Goal: Task Accomplishment & Management: Manage account settings

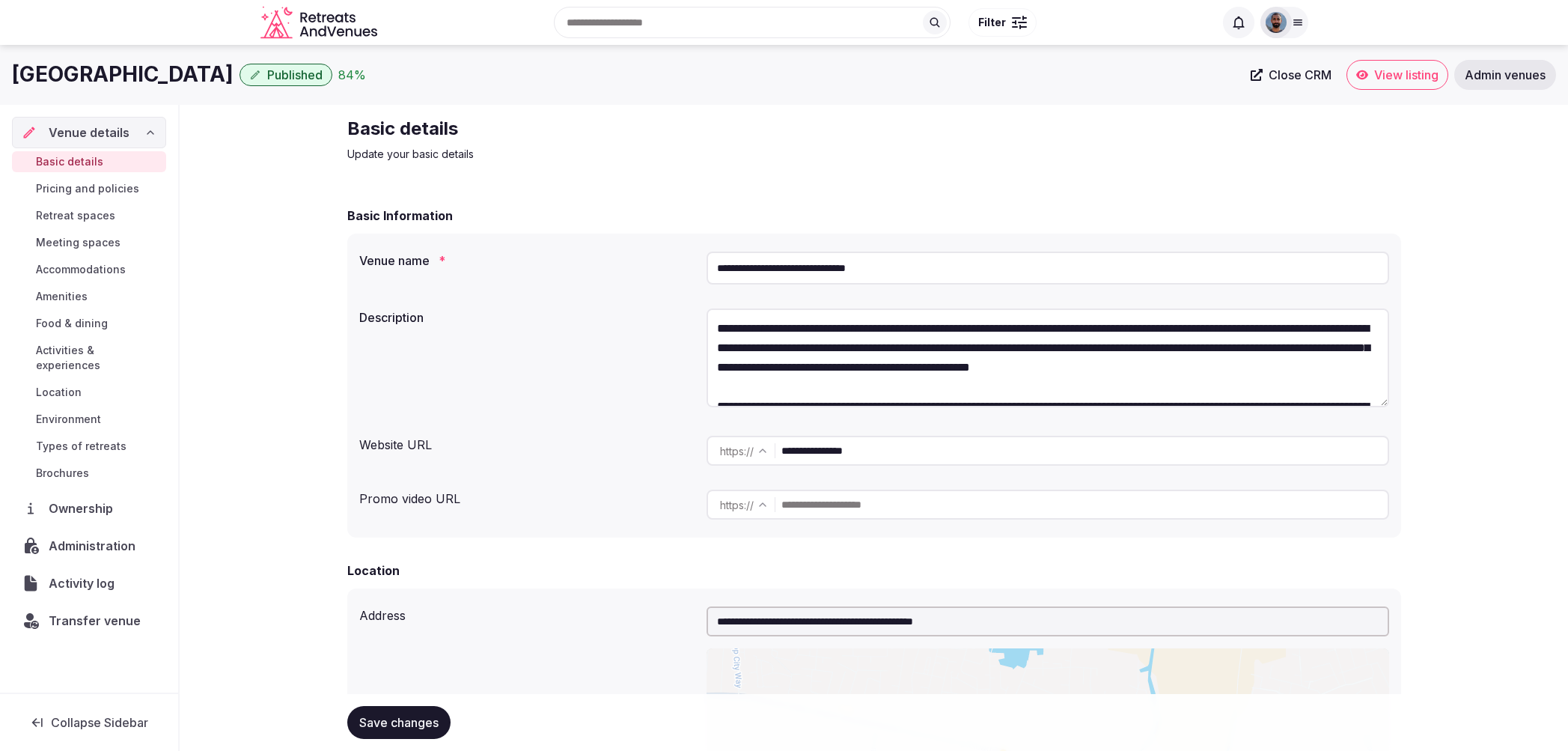
click at [126, 138] on span "Venue details" at bounding box center [89, 133] width 81 height 18
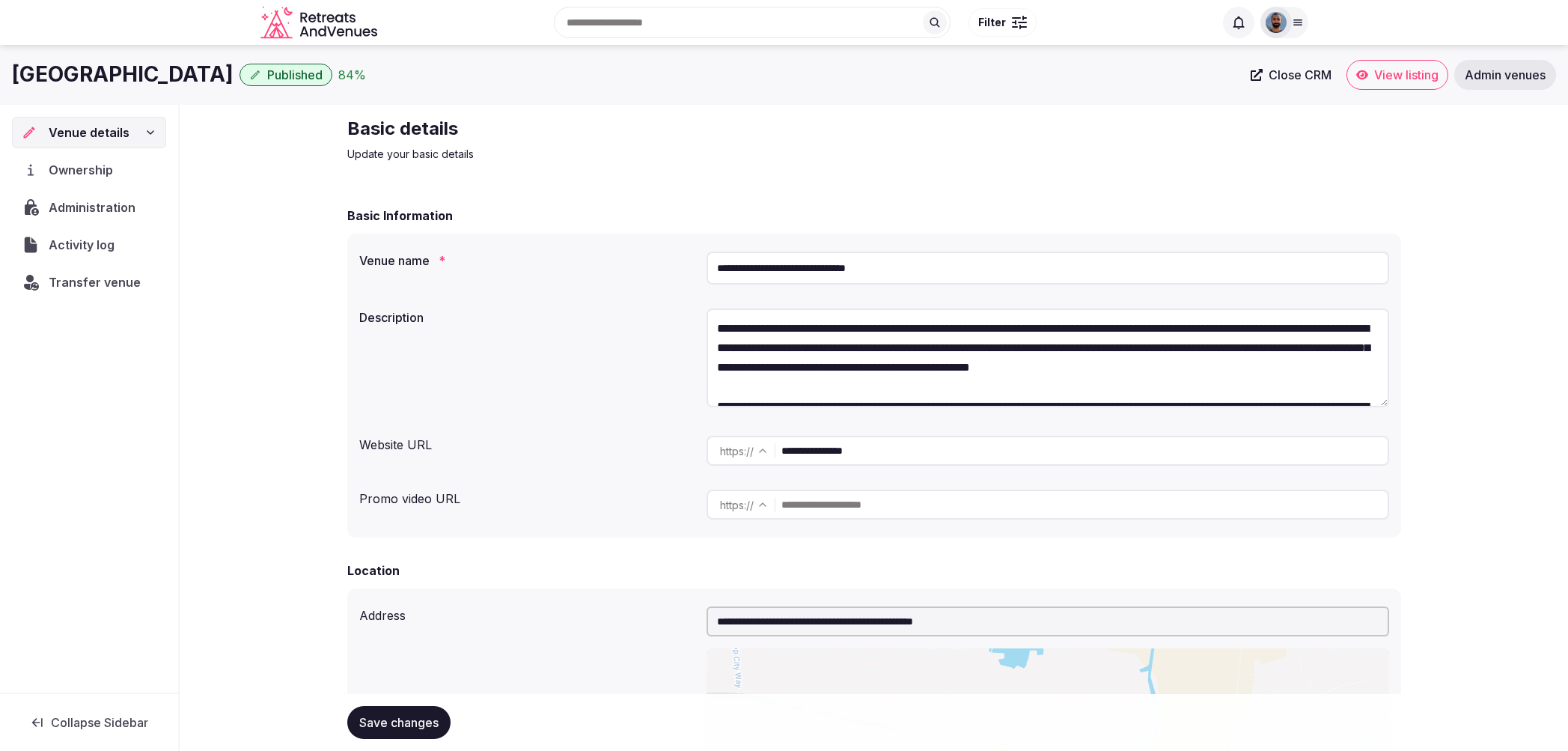
click at [128, 135] on div "Venue details" at bounding box center [89, 133] width 135 height 18
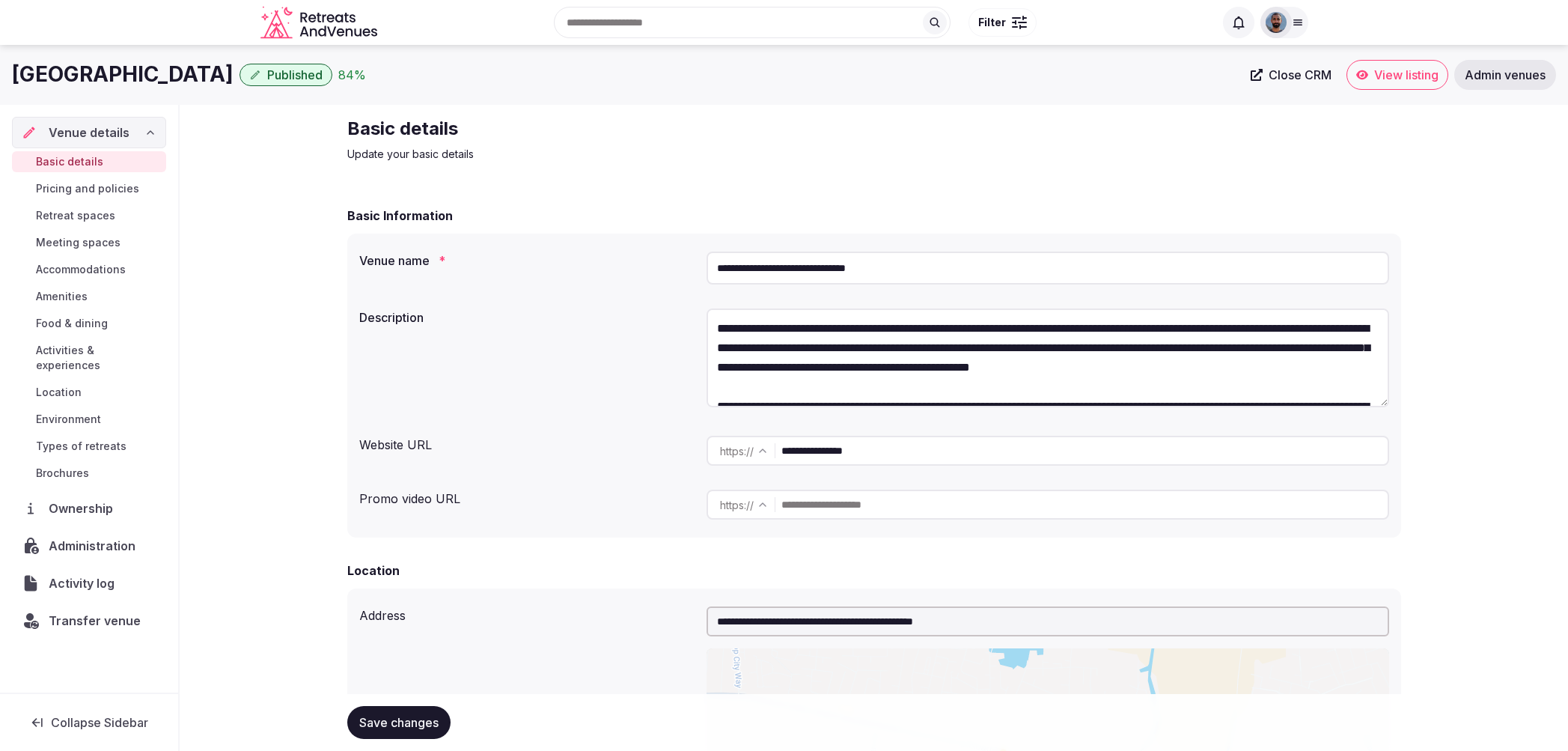
click at [91, 537] on span "Administration" at bounding box center [95, 546] width 93 height 18
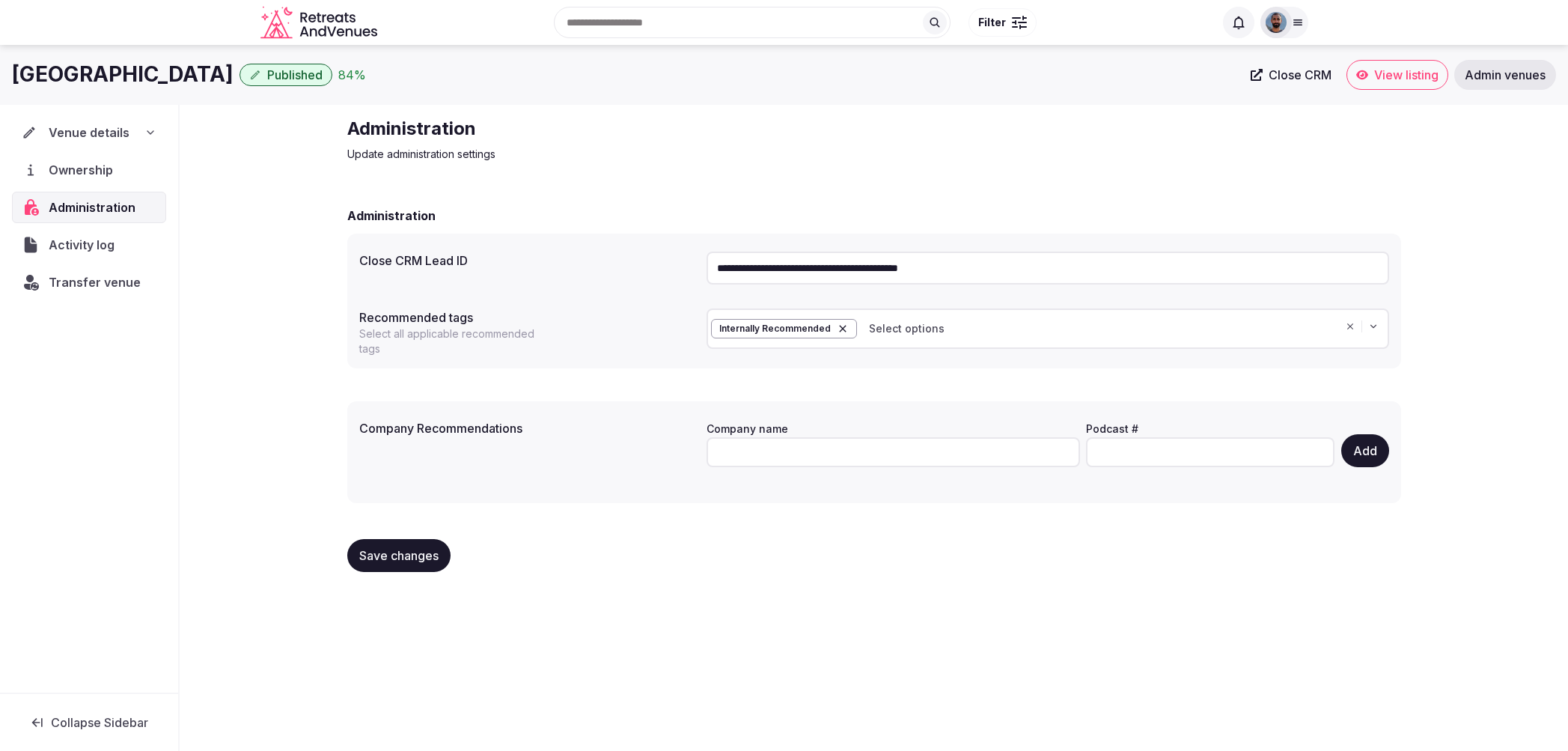
click at [926, 333] on span "Select options" at bounding box center [907, 329] width 75 height 15
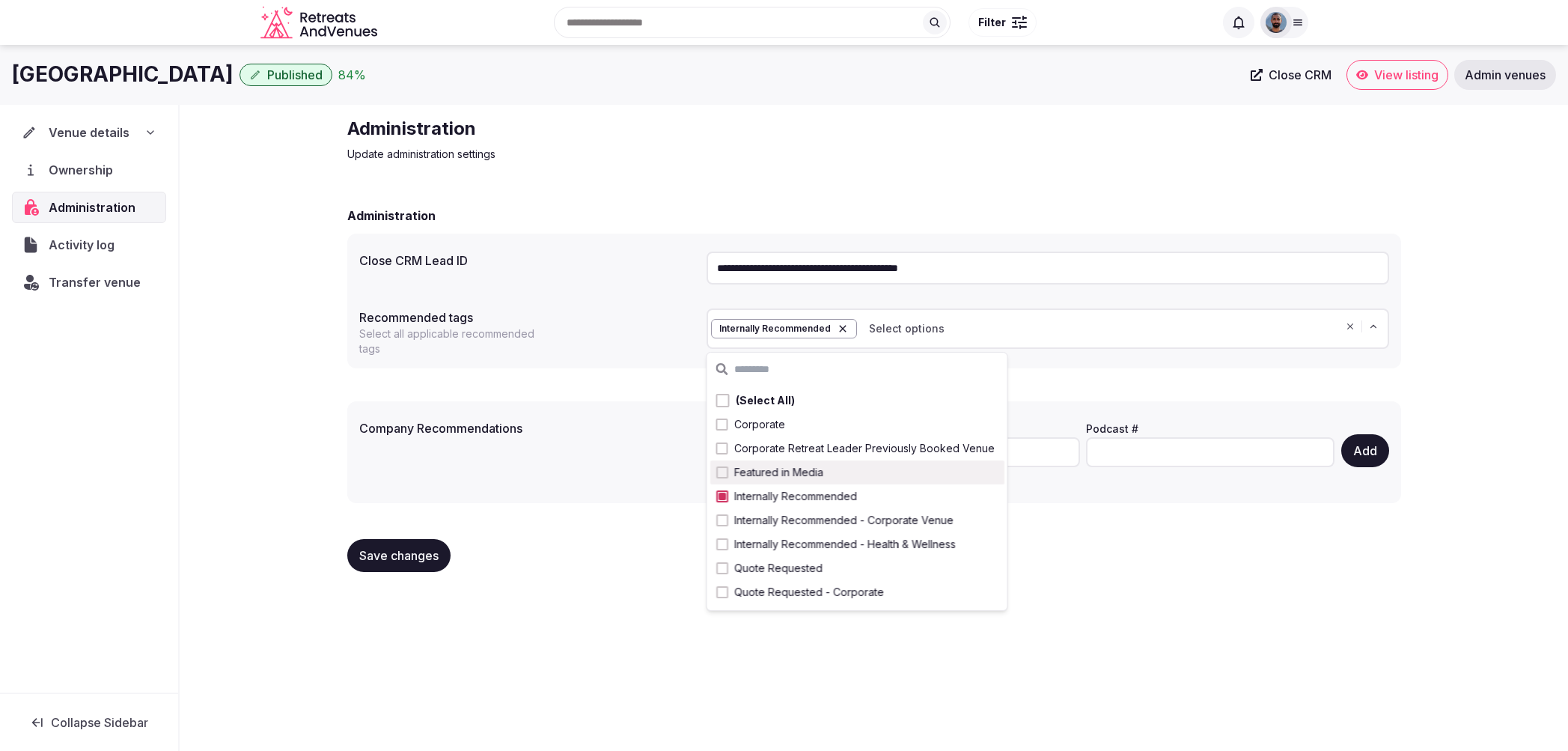
click at [641, 500] on div "Company Recommendations Company name Podcast # Add" at bounding box center [874, 452] width 1054 height 102
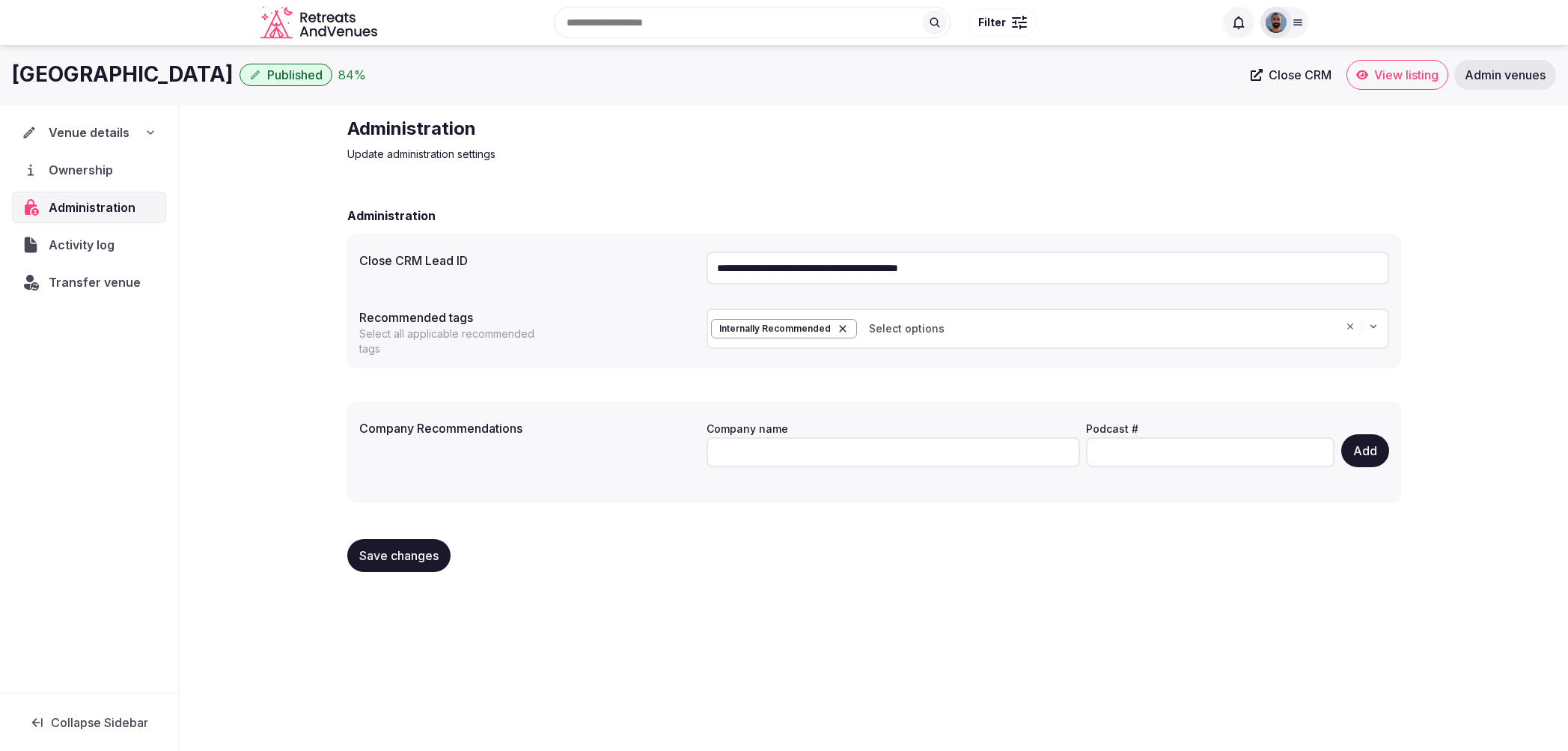
click at [107, 250] on span "Activity log" at bounding box center [84, 244] width 72 height 18
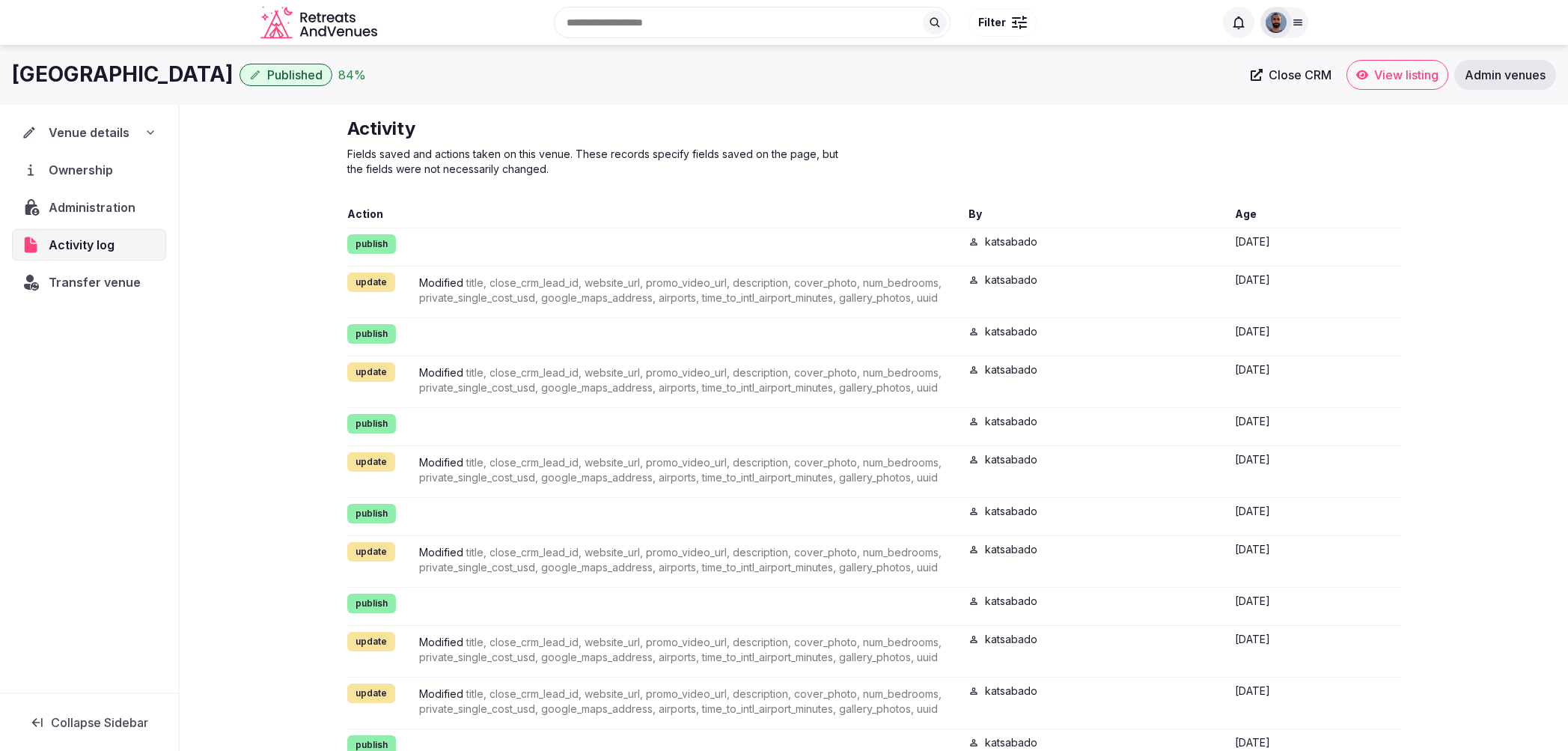
click at [123, 211] on span "Administration" at bounding box center [95, 207] width 92 height 18
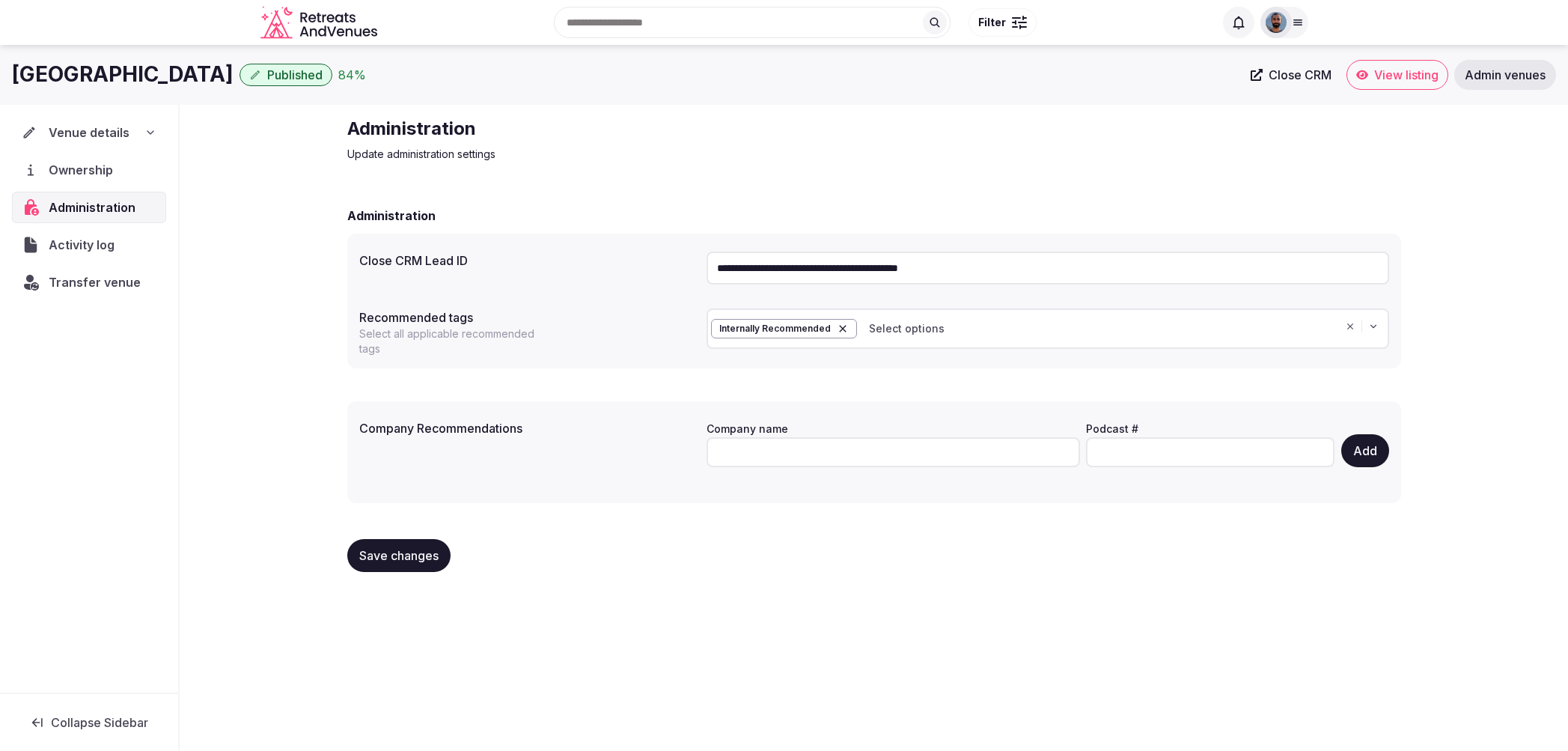
drag, startPoint x: 85, startPoint y: 174, endPoint x: 104, endPoint y: 182, distance: 20.6
click at [86, 174] on span "Ownership" at bounding box center [83, 170] width 70 height 18
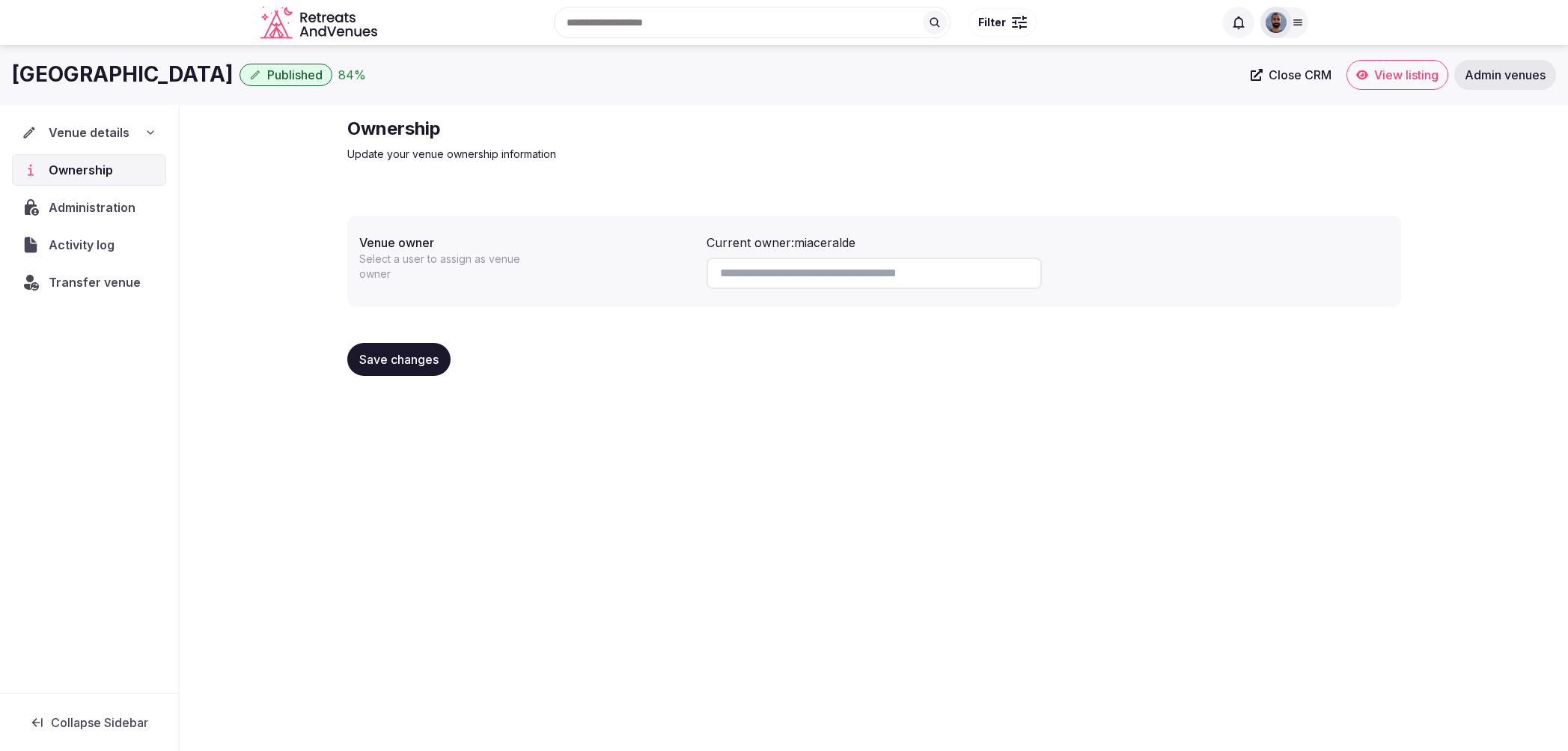
click at [792, 285] on input at bounding box center [874, 274] width 336 height 32
type input "***"
click at [73, 283] on span "Transfer venue" at bounding box center [94, 283] width 91 height 18
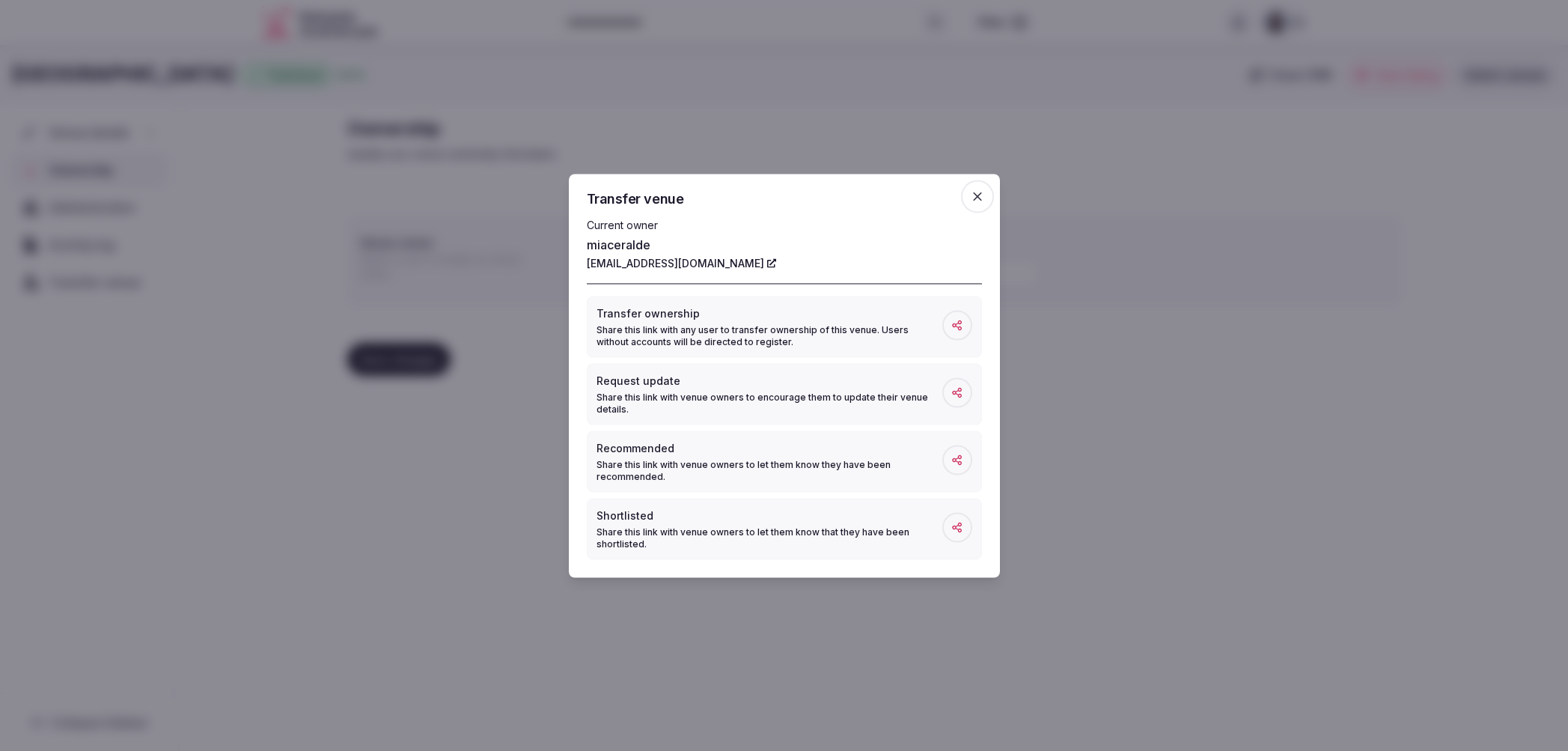
click at [397, 259] on div at bounding box center [784, 376] width 1568 height 751
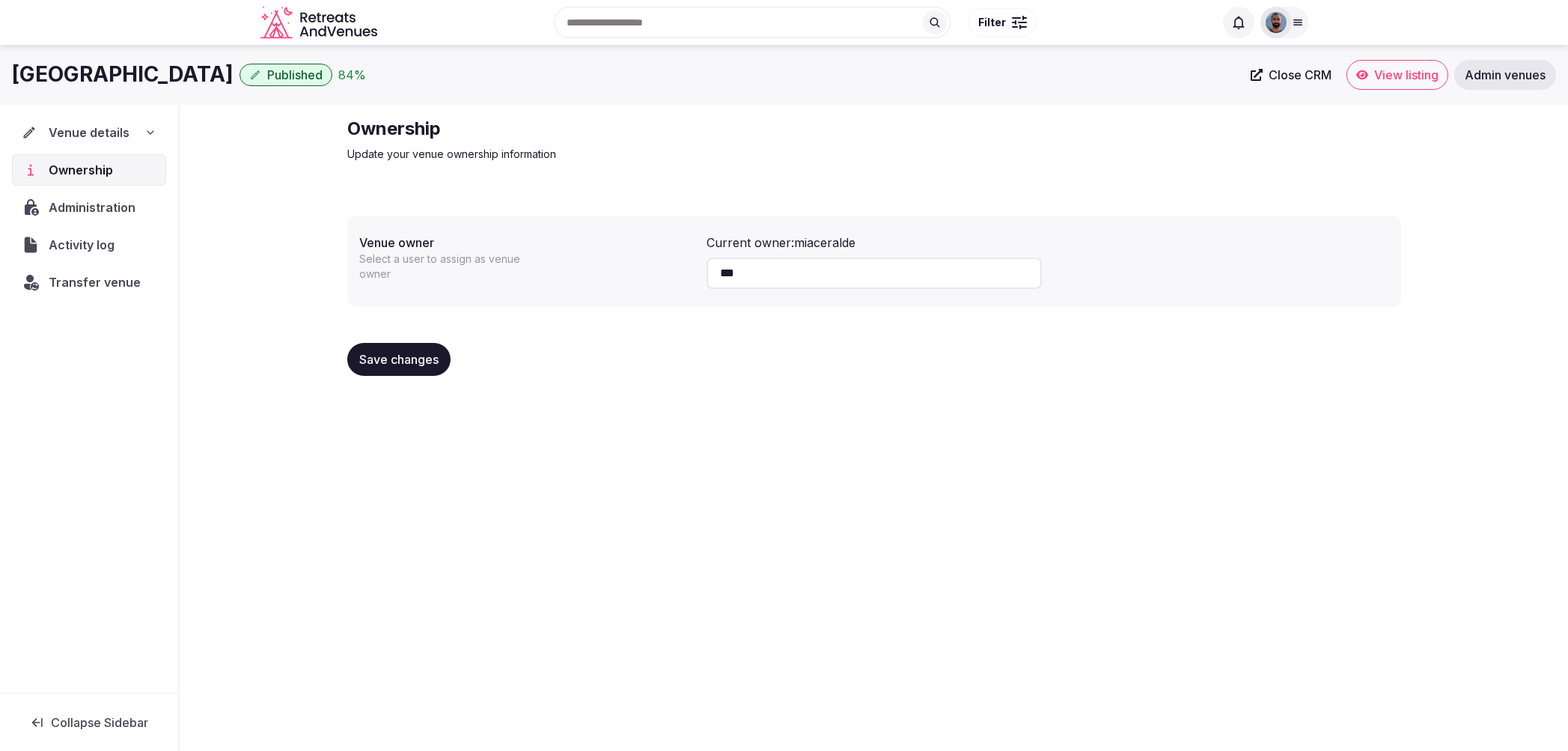
click at [86, 287] on span "Transfer venue" at bounding box center [95, 283] width 92 height 18
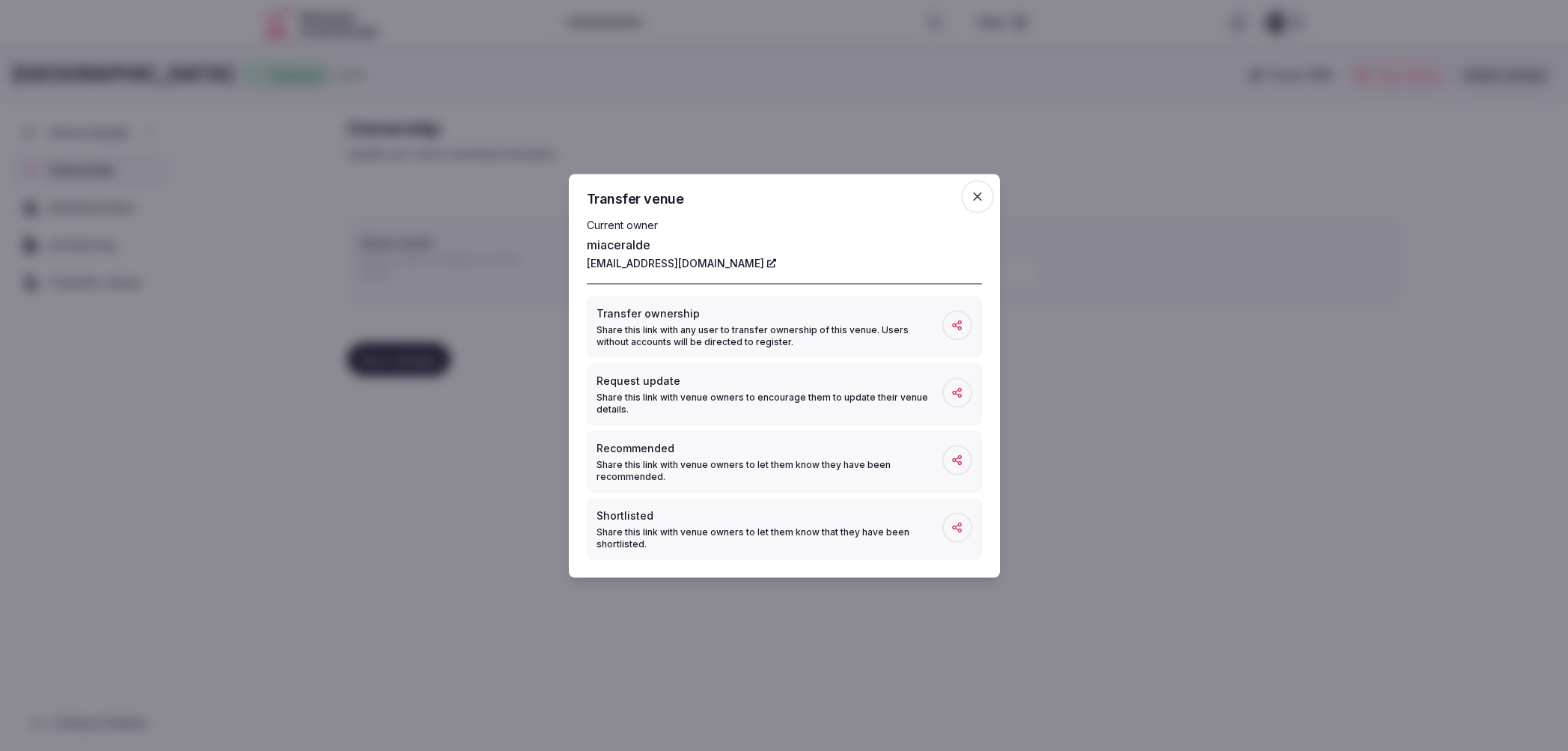
click at [313, 282] on div at bounding box center [784, 376] width 1568 height 751
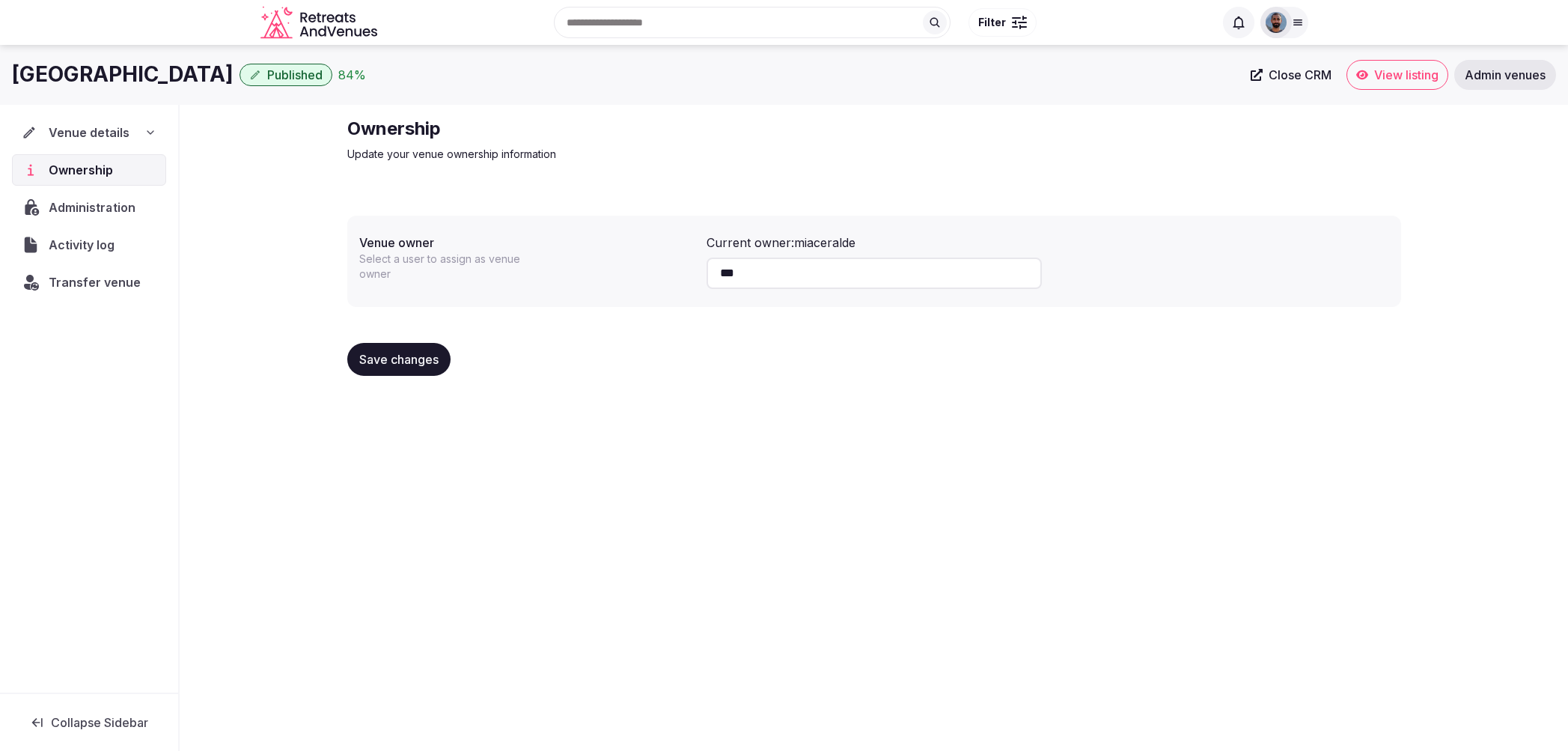
click at [103, 206] on span "Administration" at bounding box center [95, 207] width 92 height 18
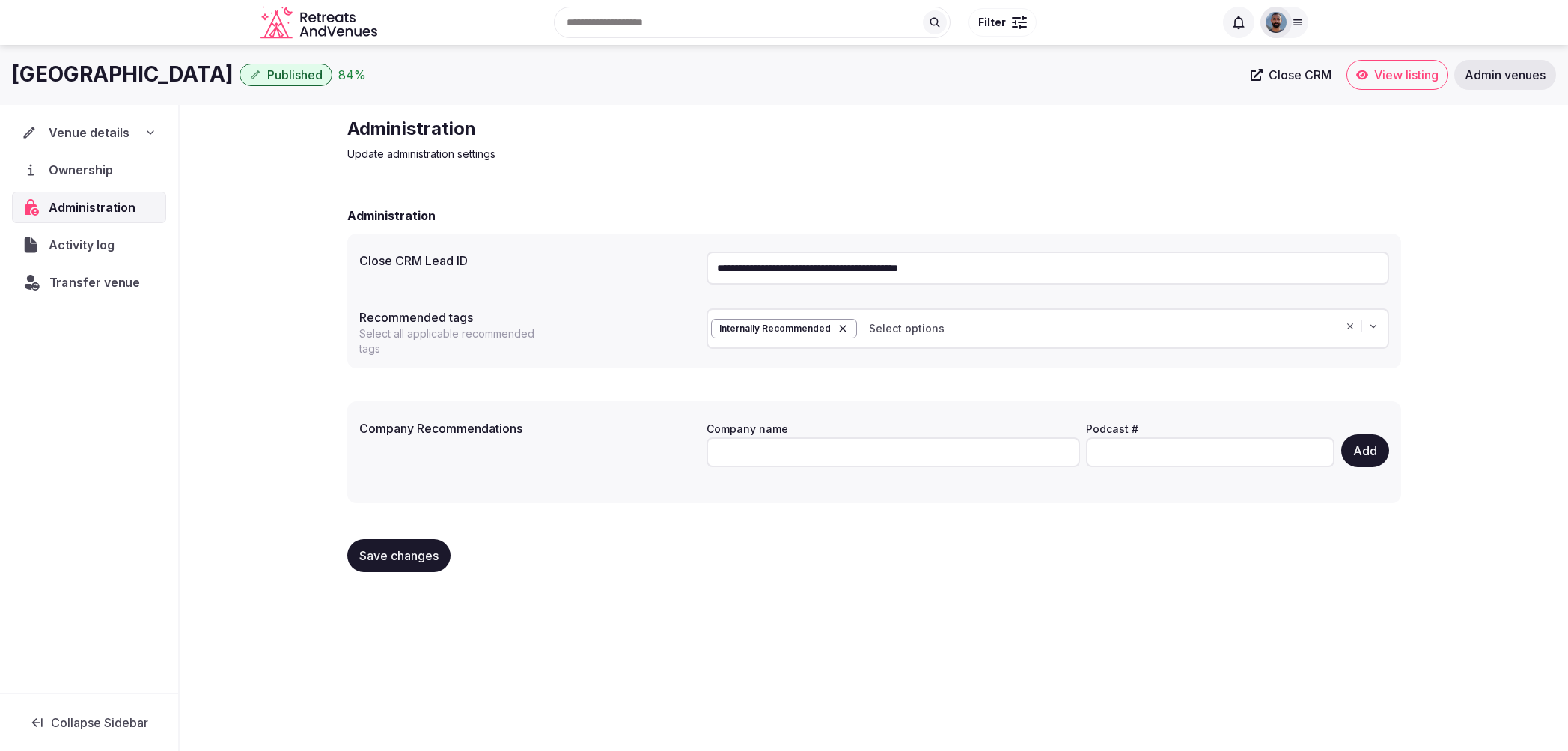
click at [100, 281] on span "Transfer venue" at bounding box center [95, 283] width 91 height 18
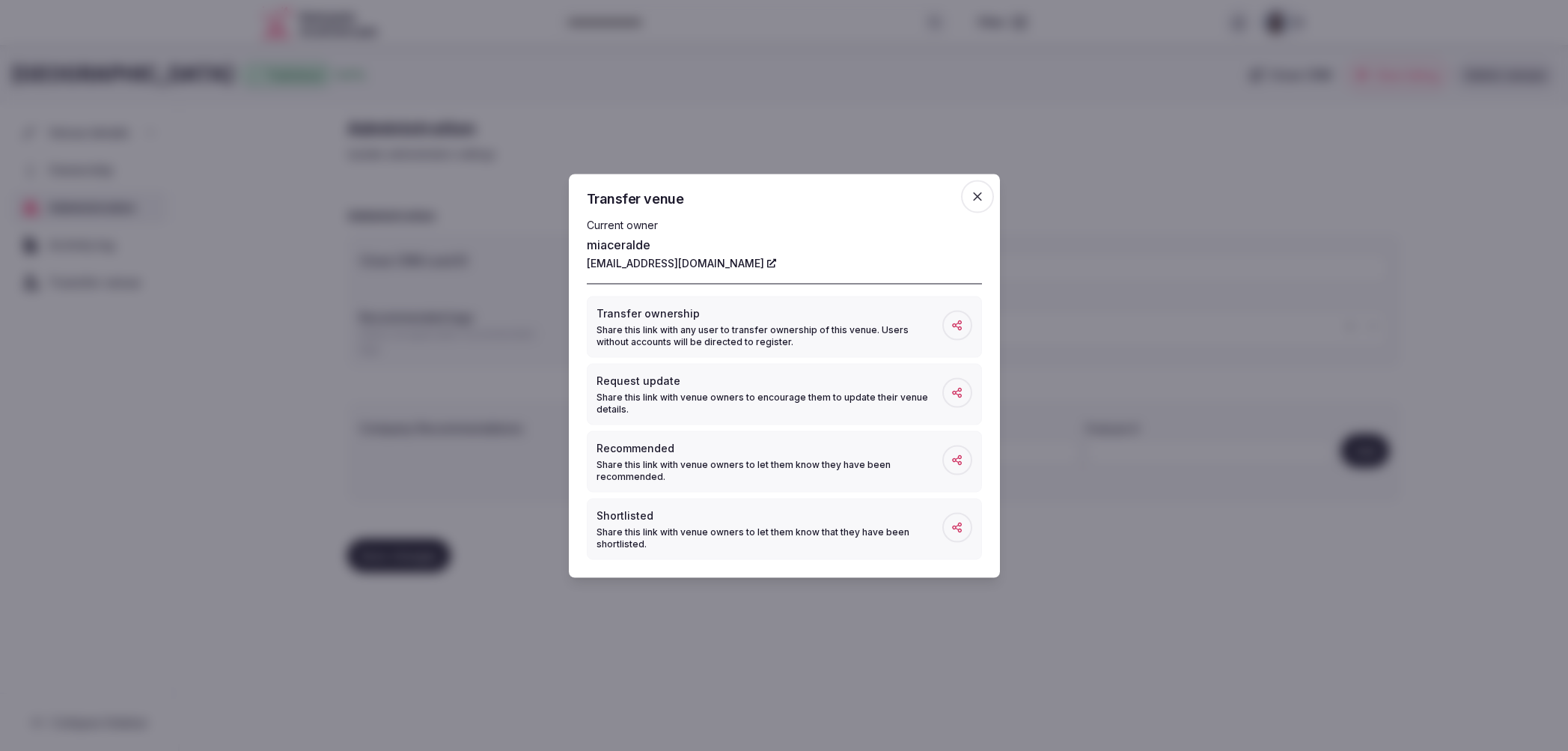
drag, startPoint x: 444, startPoint y: 293, endPoint x: 337, endPoint y: 279, distance: 107.9
click at [444, 293] on div at bounding box center [784, 376] width 1568 height 751
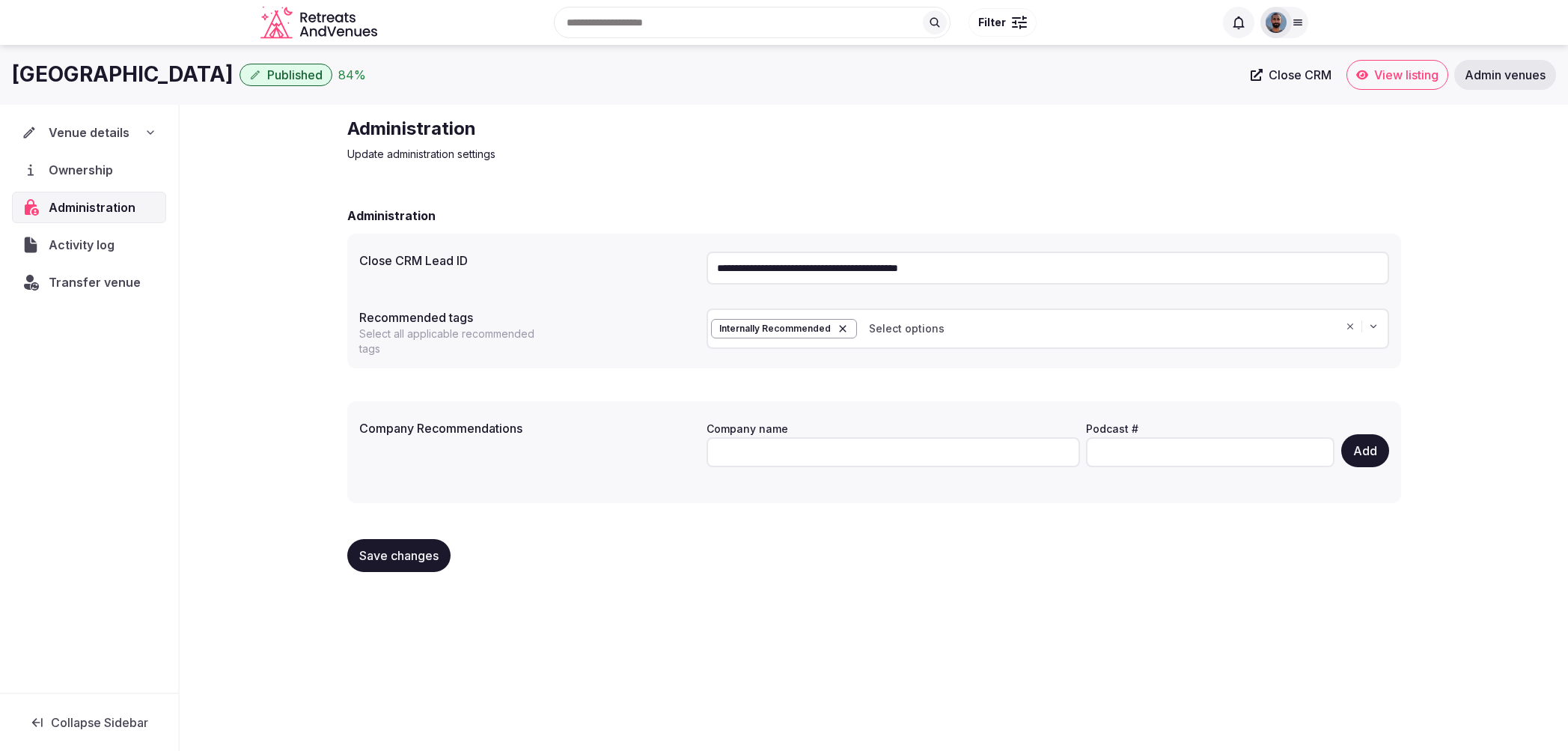
click at [93, 244] on span "Activity log" at bounding box center [84, 244] width 72 height 18
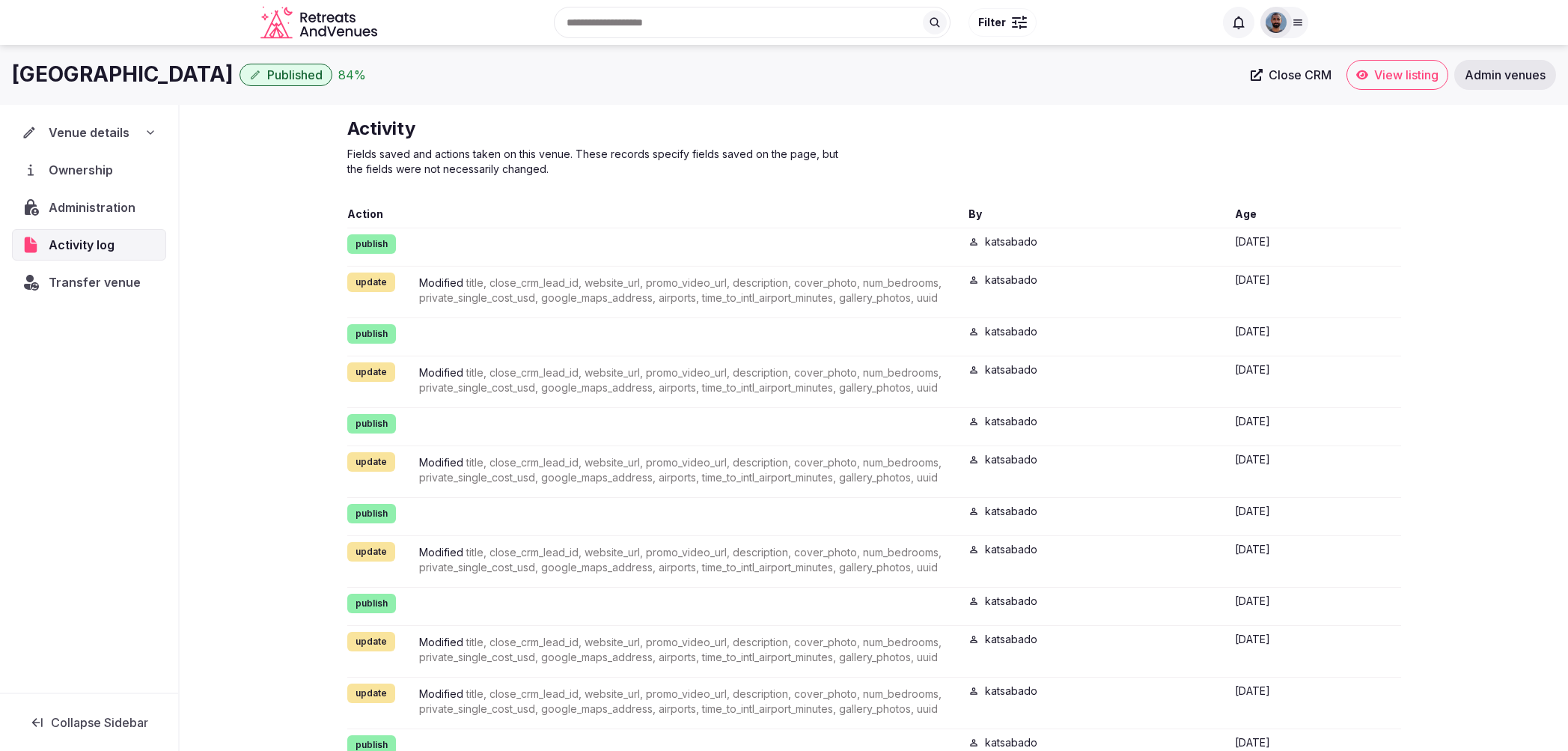
click at [78, 283] on span "Transfer venue" at bounding box center [95, 283] width 92 height 18
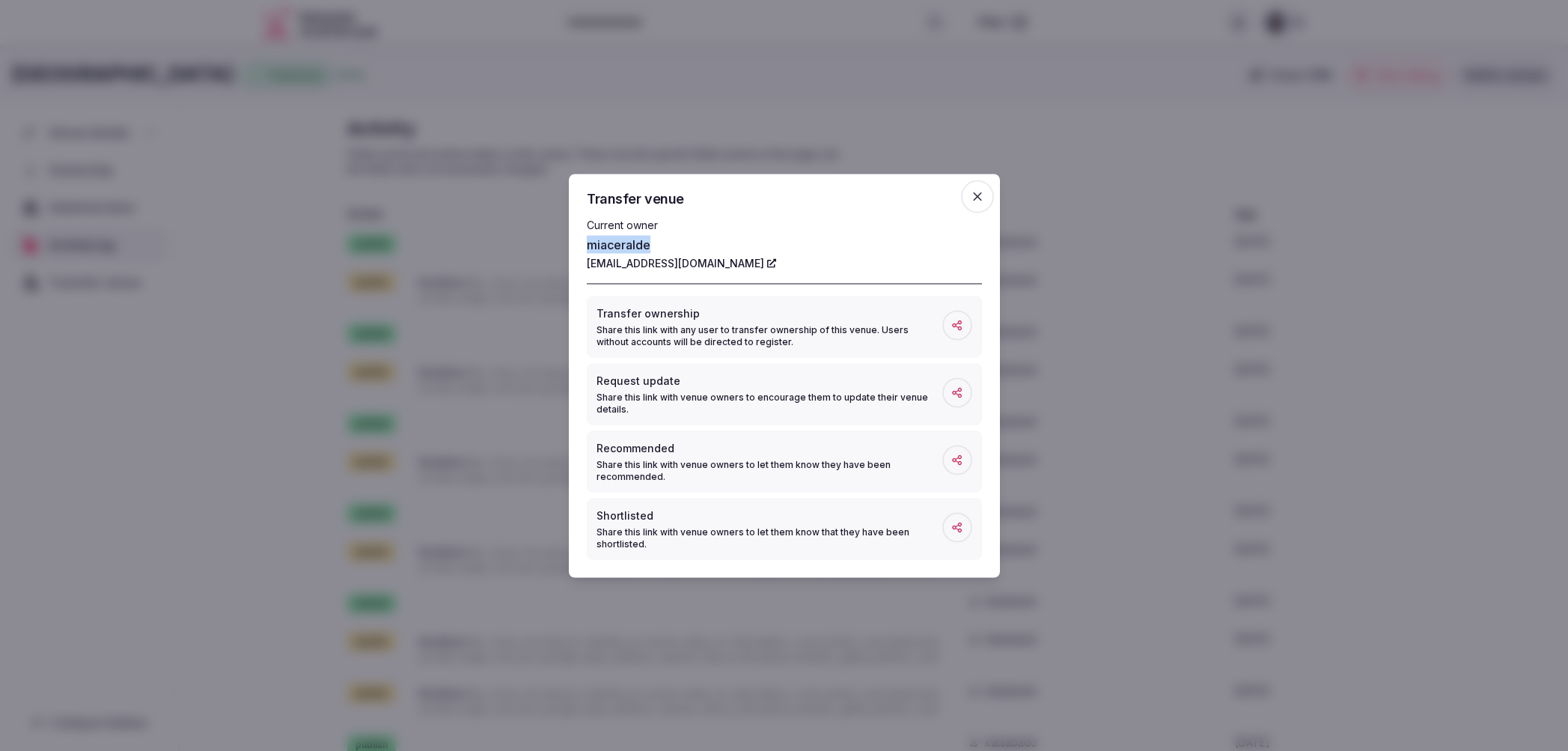
drag, startPoint x: 664, startPoint y: 245, endPoint x: 590, endPoint y: 243, distance: 74.0
click at [579, 244] on div "Transfer venue Current owner miaceralde [EMAIL_ADDRESS][DOMAIN_NAME] Transfer o…" at bounding box center [784, 376] width 431 height 404
drag, startPoint x: 652, startPoint y: 242, endPoint x: 588, endPoint y: 242, distance: 64.0
click at [588, 242] on p "miaceralde" at bounding box center [784, 244] width 395 height 18
click at [653, 244] on p "miaceralde" at bounding box center [784, 244] width 395 height 18
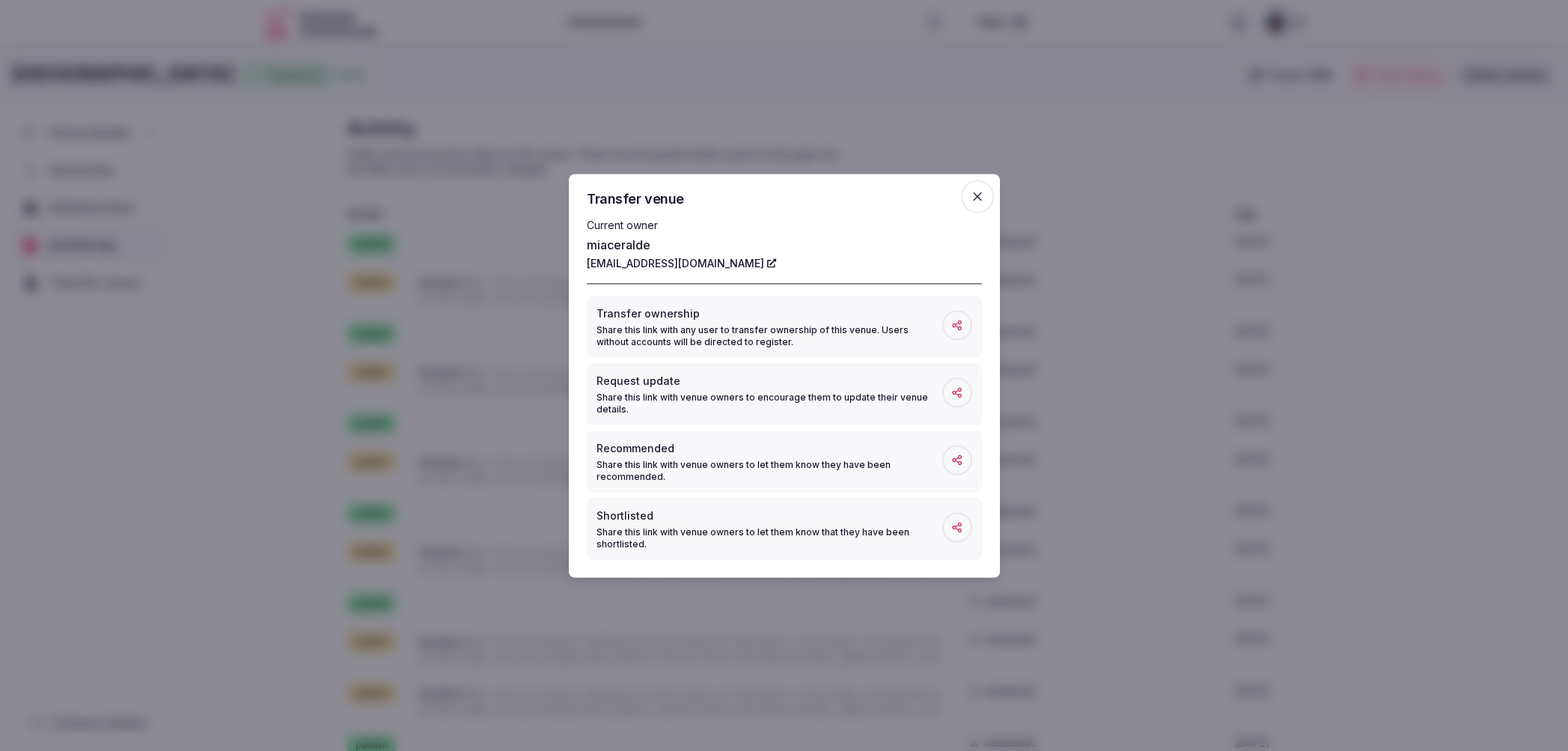
click at [390, 253] on div at bounding box center [784, 376] width 1568 height 751
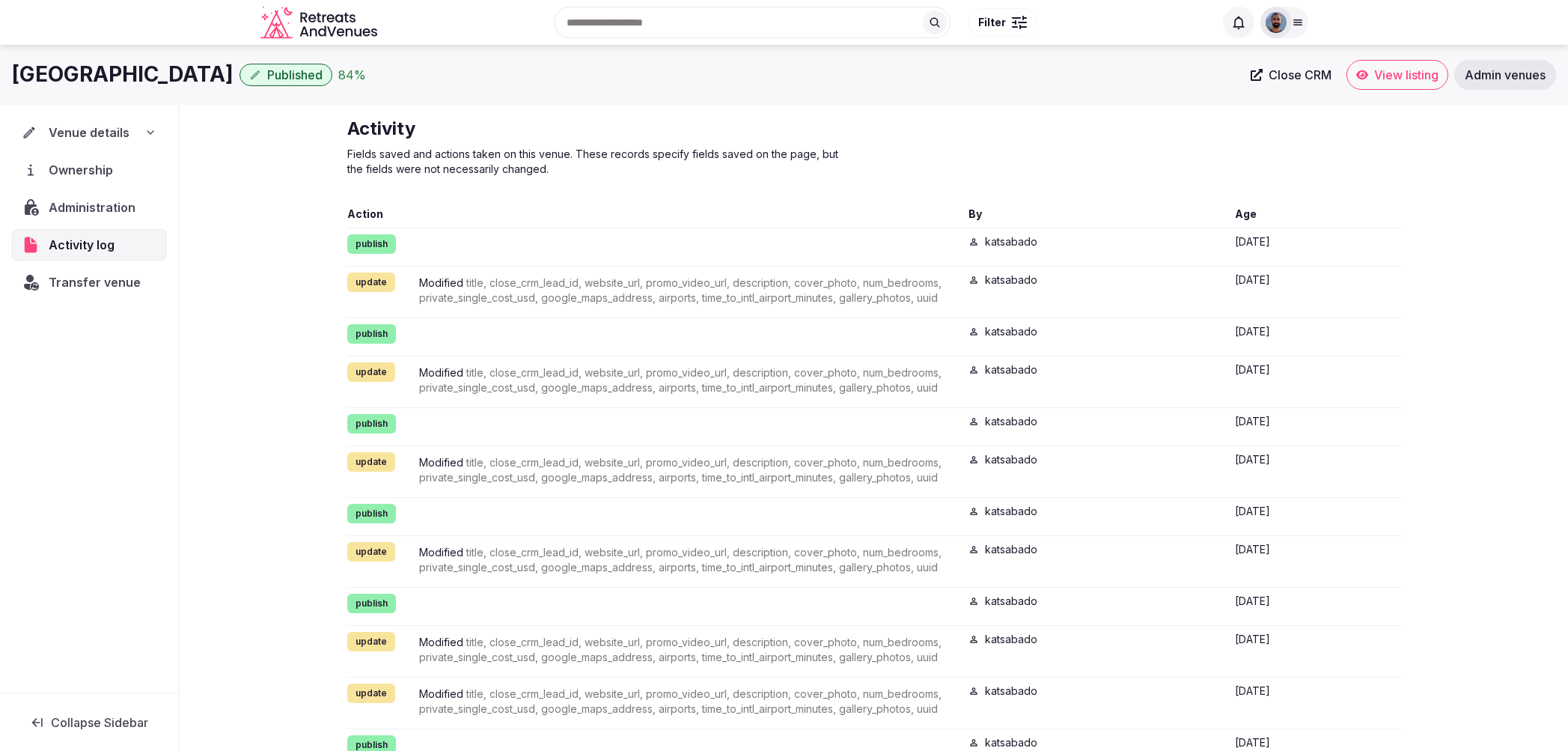
click at [97, 174] on span "Ownership" at bounding box center [83, 170] width 70 height 18
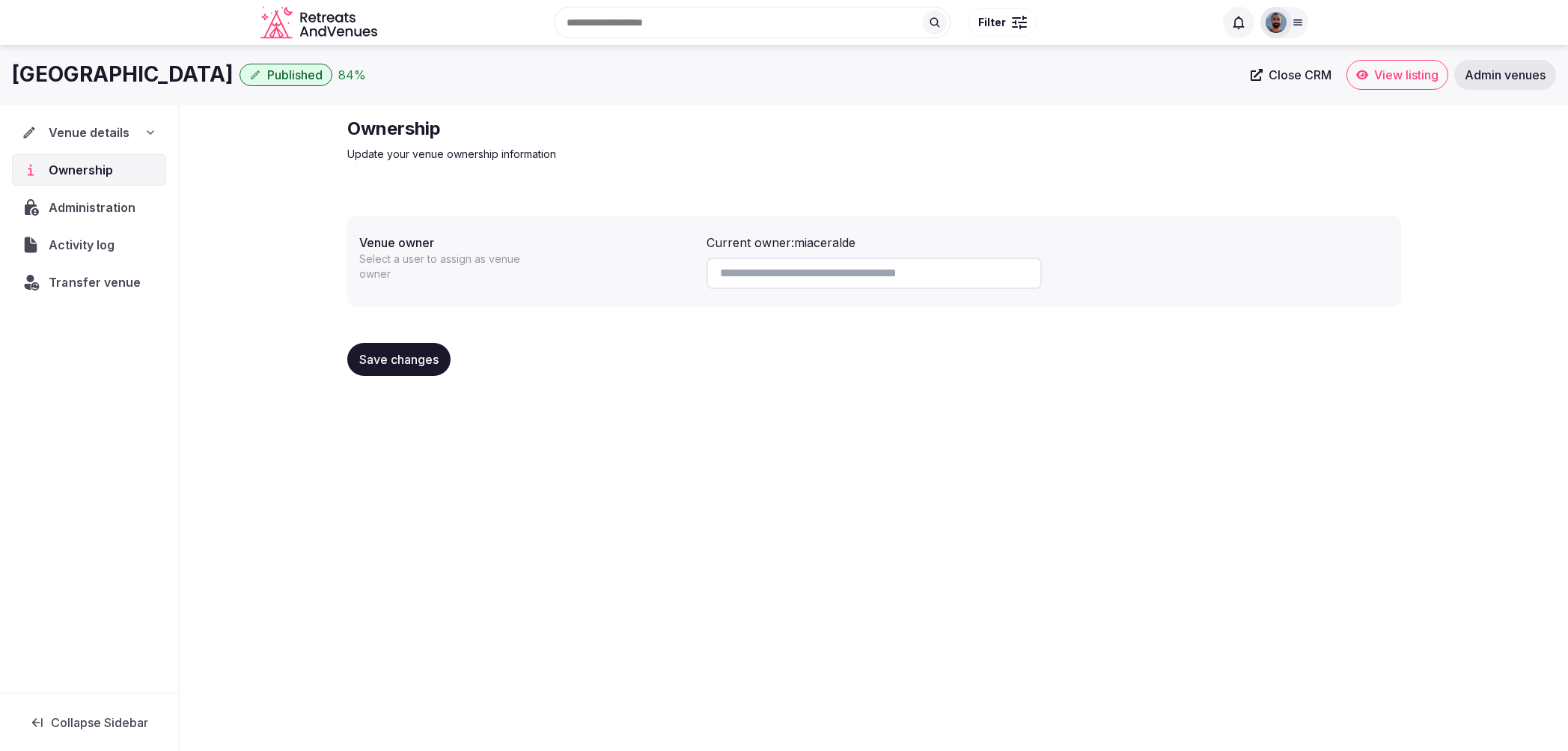
click at [104, 288] on span "Transfer venue" at bounding box center [94, 283] width 91 height 18
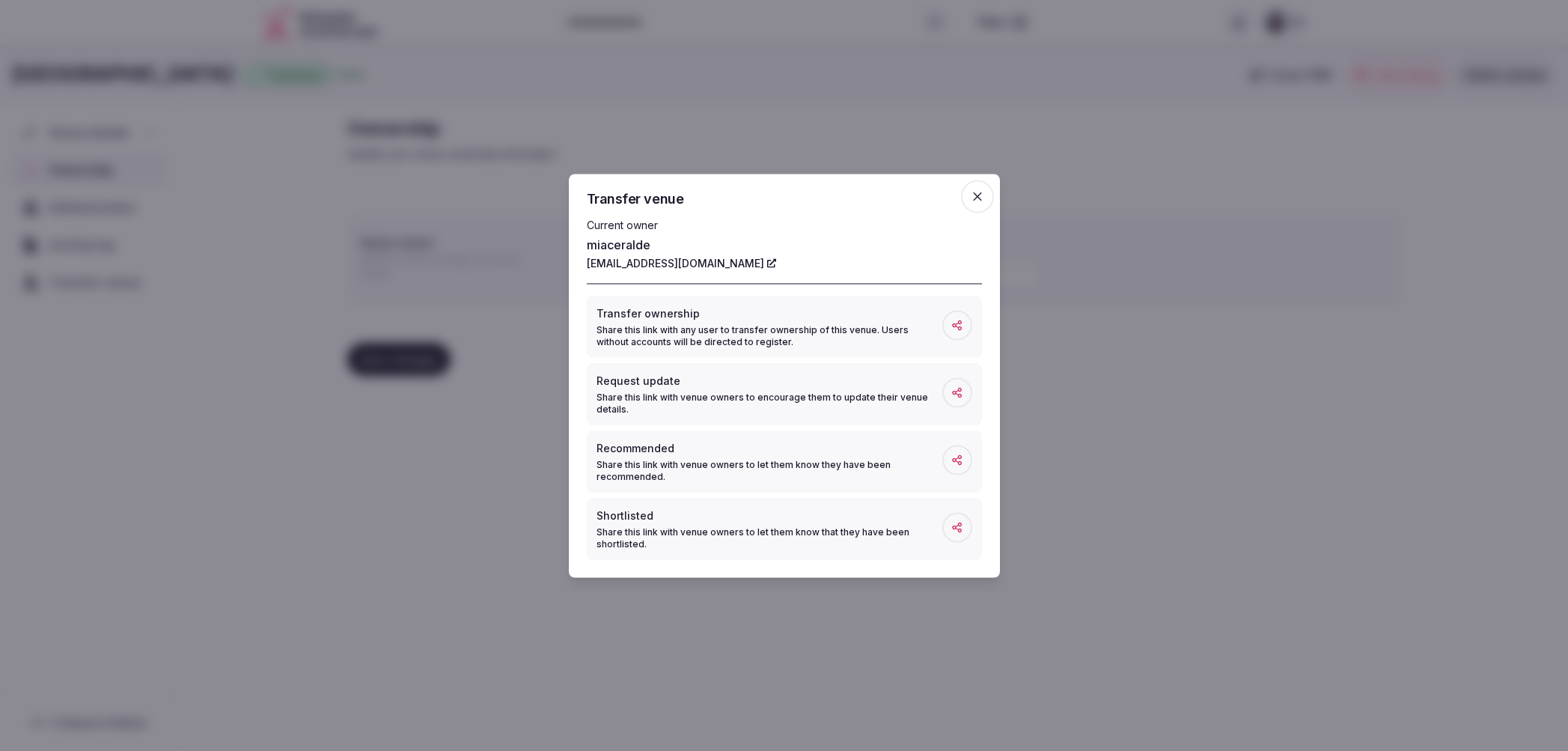
click at [402, 260] on div at bounding box center [784, 376] width 1568 height 751
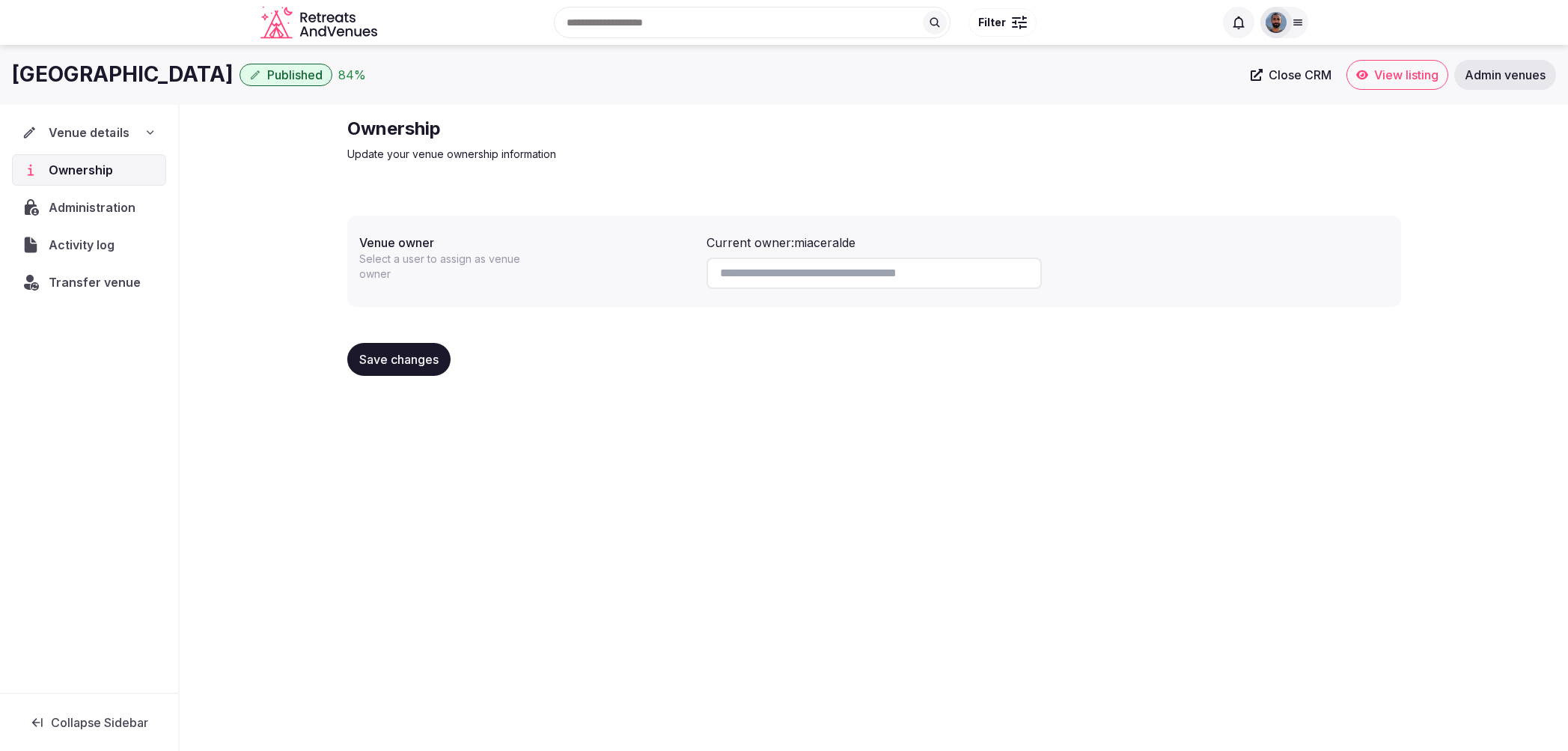
click at [89, 145] on div "Venue details" at bounding box center [89, 133] width 153 height 32
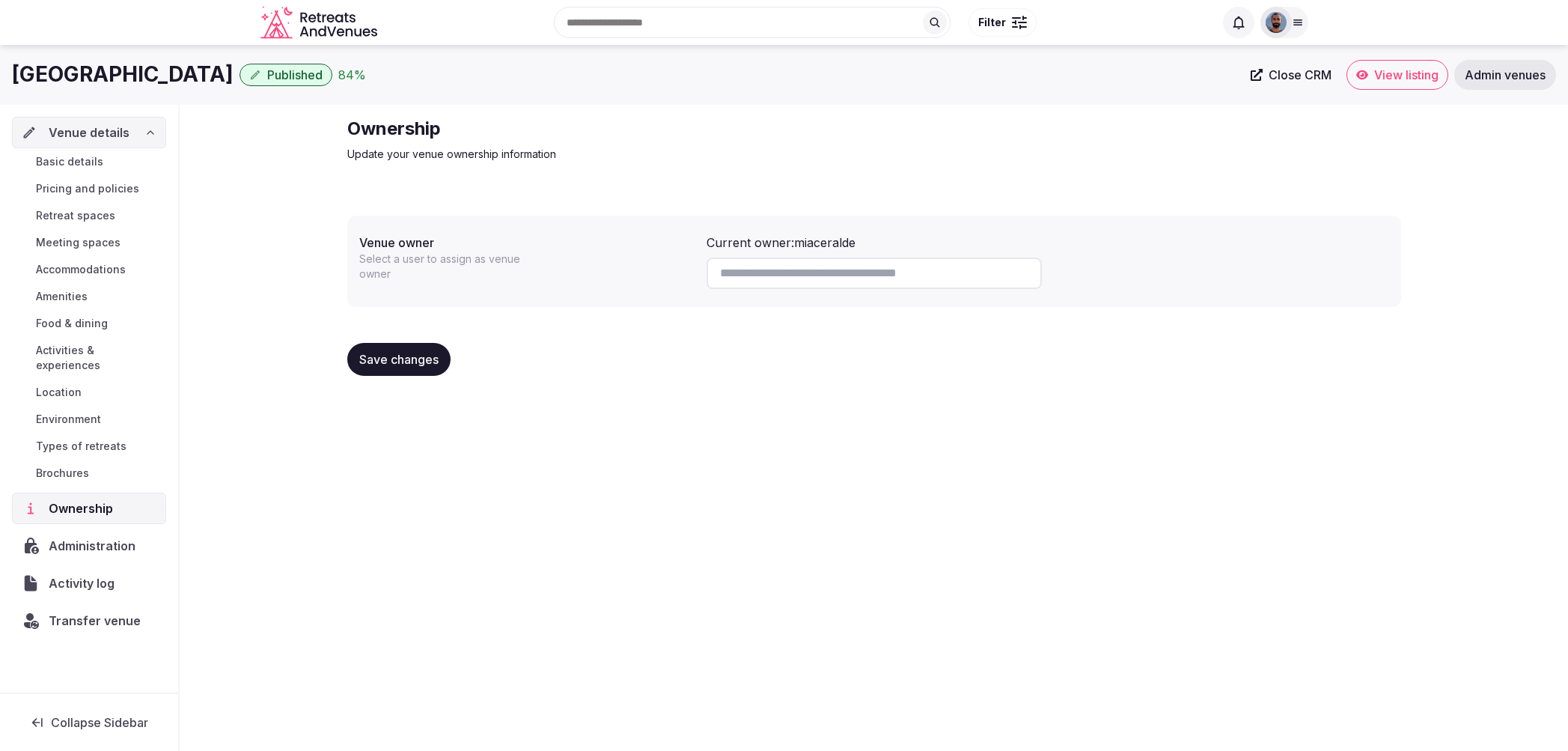
click at [123, 143] on div "Venue details" at bounding box center [89, 133] width 154 height 32
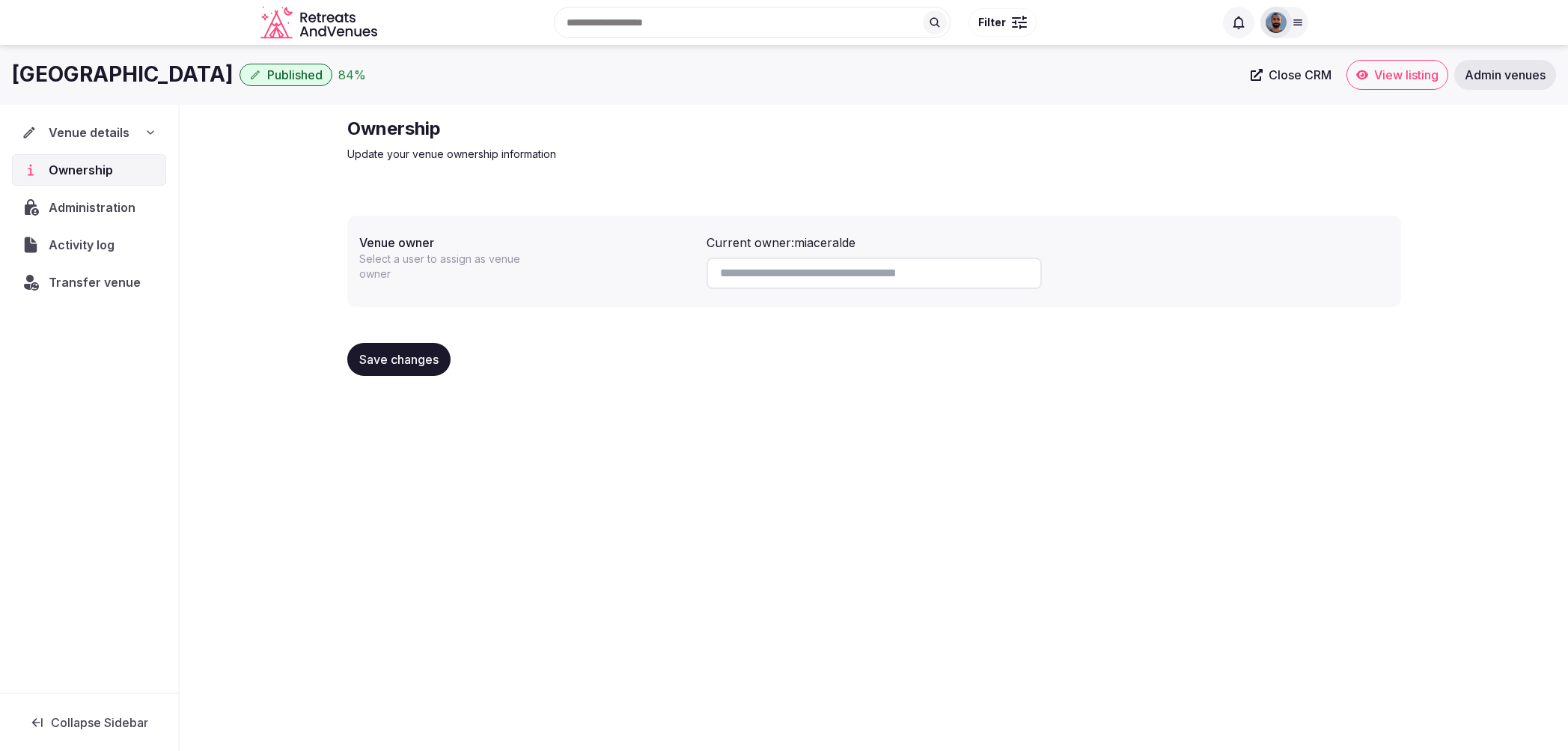
click at [322, 77] on span "Published" at bounding box center [295, 74] width 56 height 15
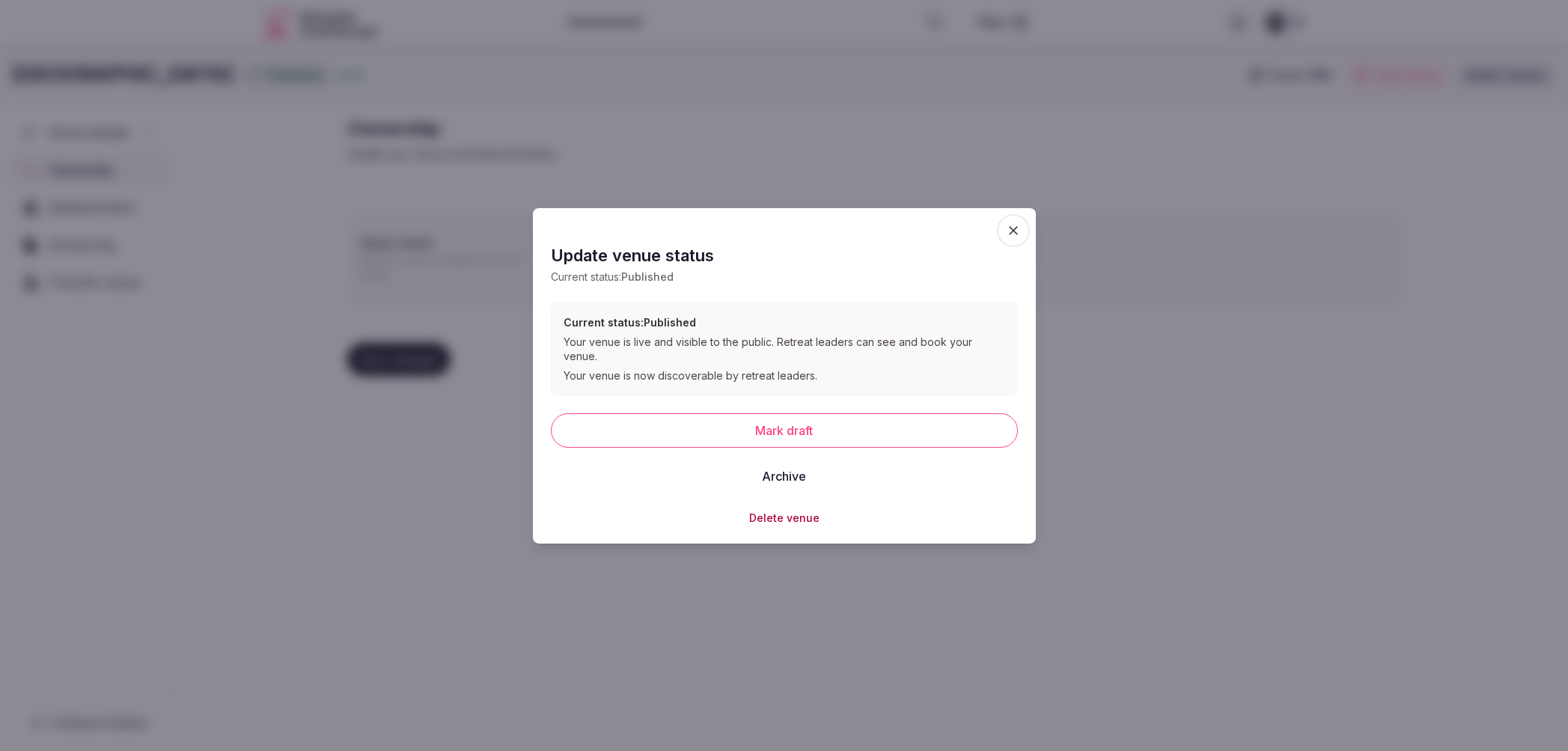
click at [526, 174] on div at bounding box center [784, 376] width 1568 height 751
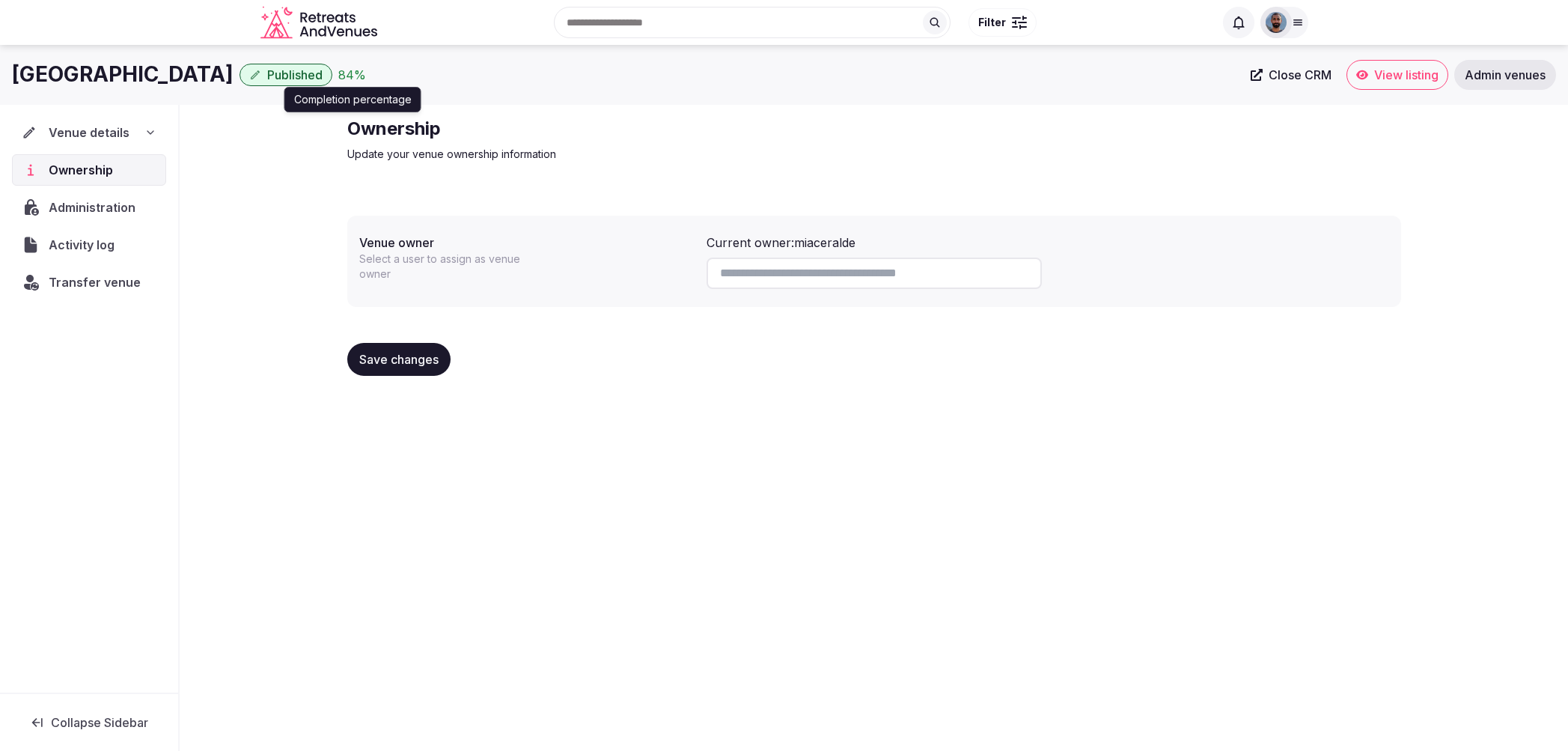
click at [366, 76] on div "84 %" at bounding box center [351, 74] width 27 height 18
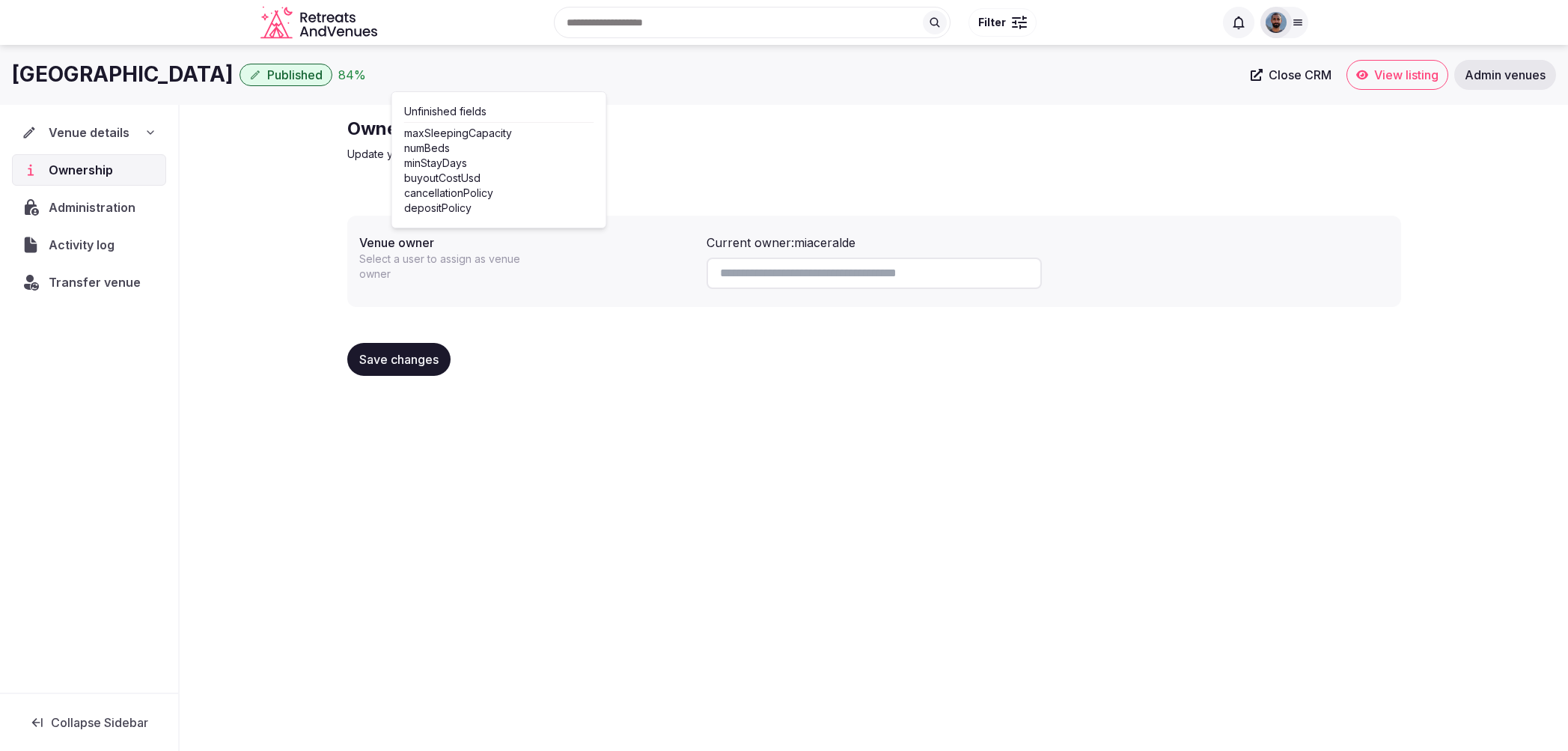
click at [628, 152] on p "Update your venue ownership information" at bounding box center [599, 154] width 503 height 15
click at [143, 137] on div "Venue details" at bounding box center [89, 133] width 135 height 18
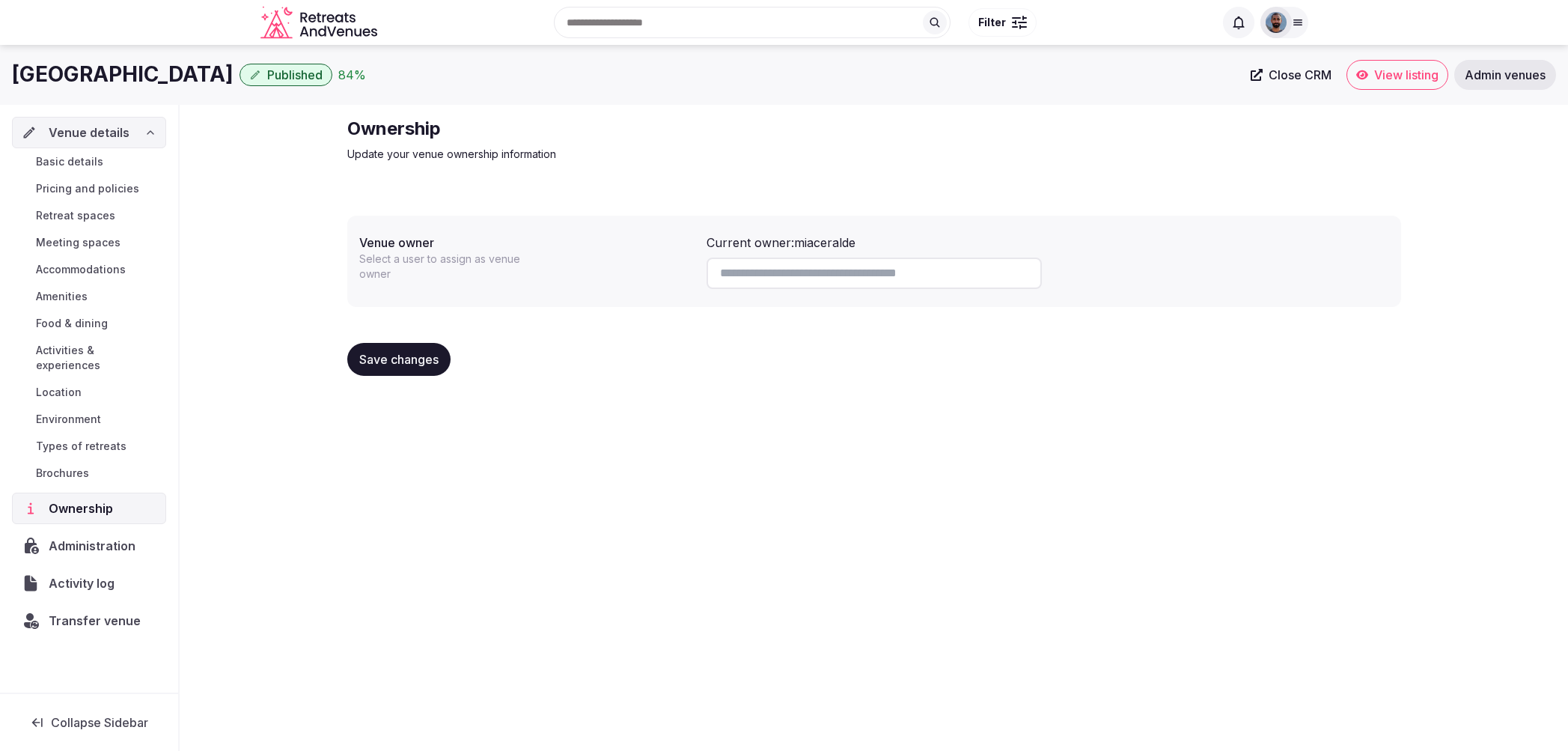
click at [146, 135] on icon at bounding box center [151, 133] width 12 height 12
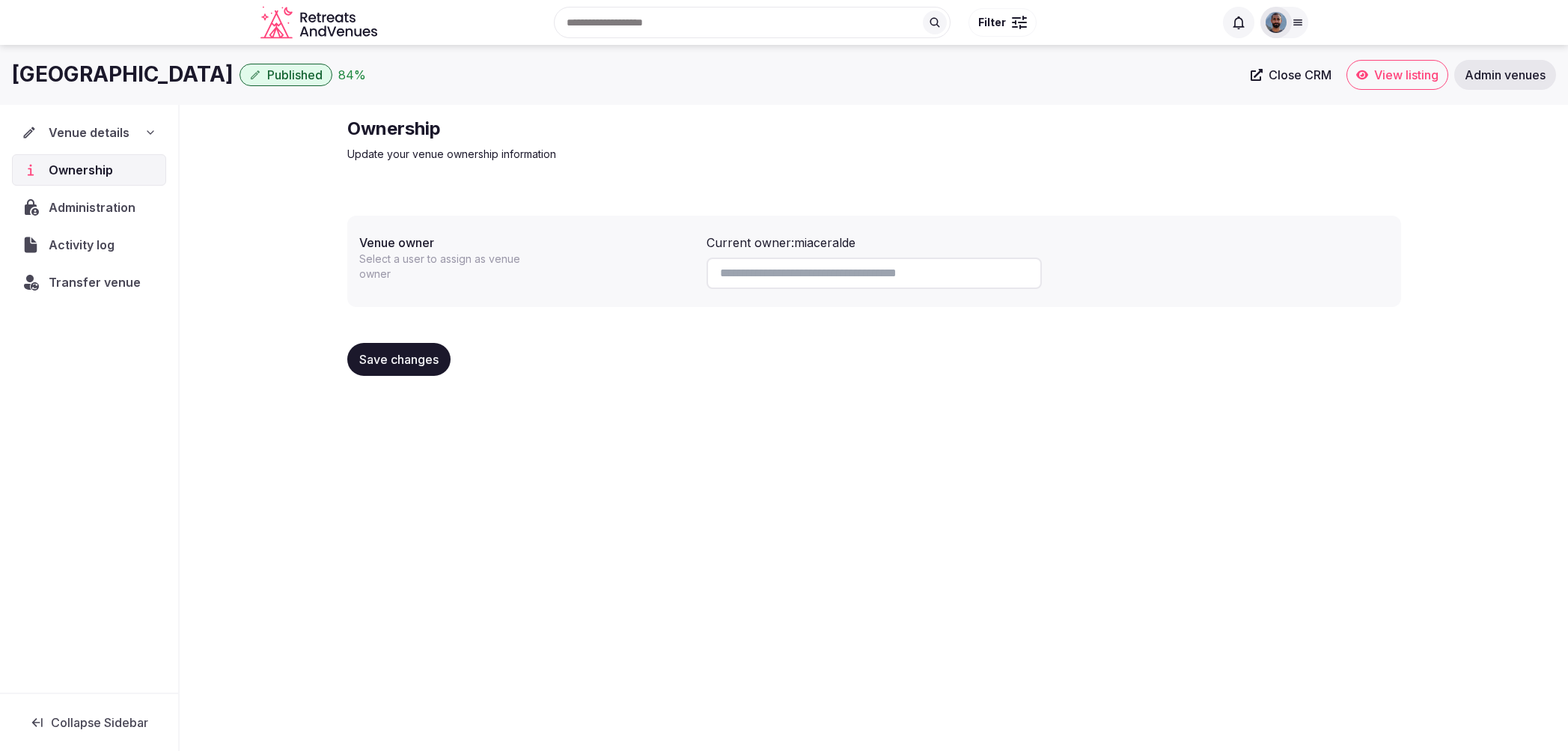
click at [147, 134] on icon at bounding box center [151, 133] width 12 height 12
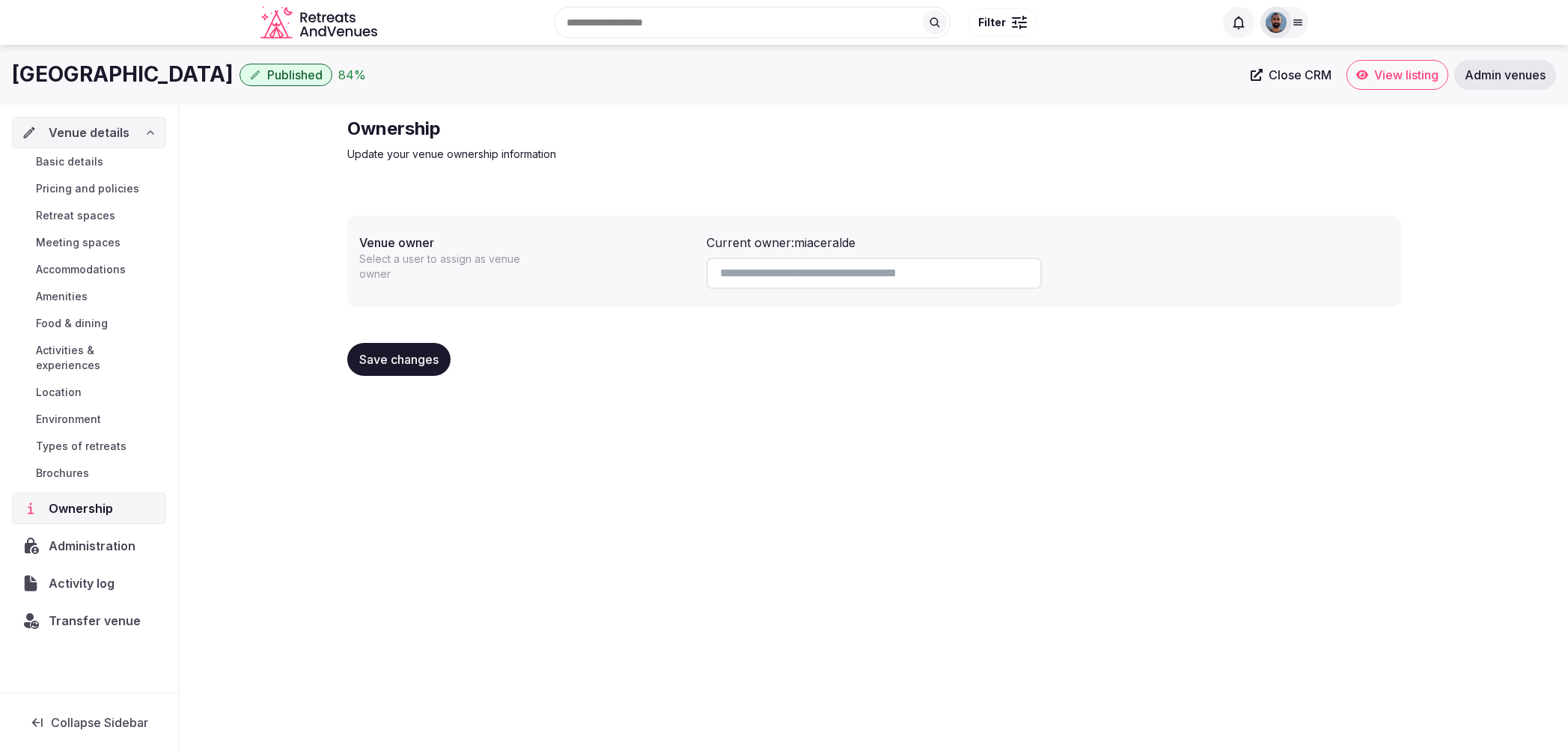
click at [147, 134] on icon at bounding box center [151, 133] width 12 height 12
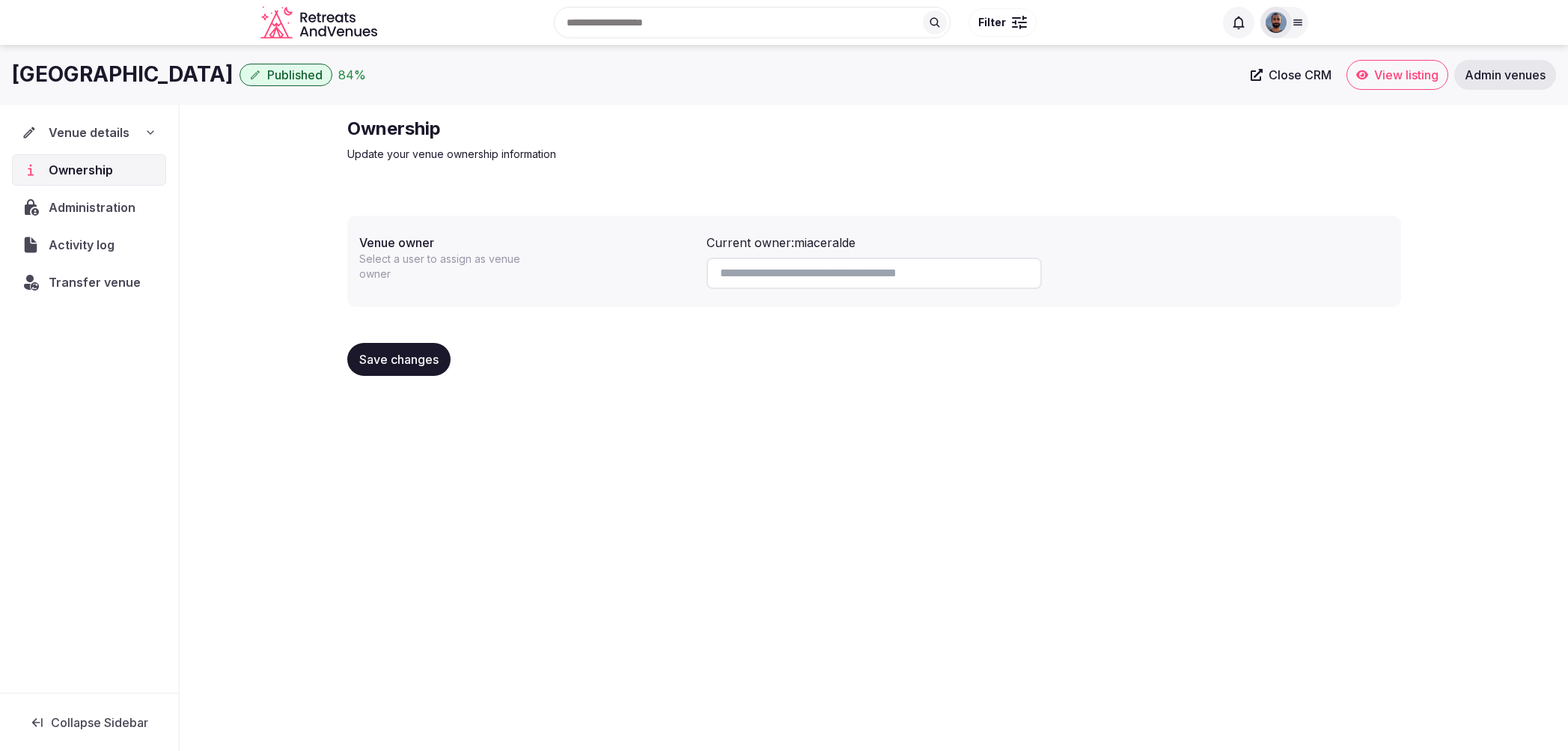
click at [99, 124] on div "Venue details" at bounding box center [89, 133] width 154 height 32
